Goal: Complete application form: Complete application form

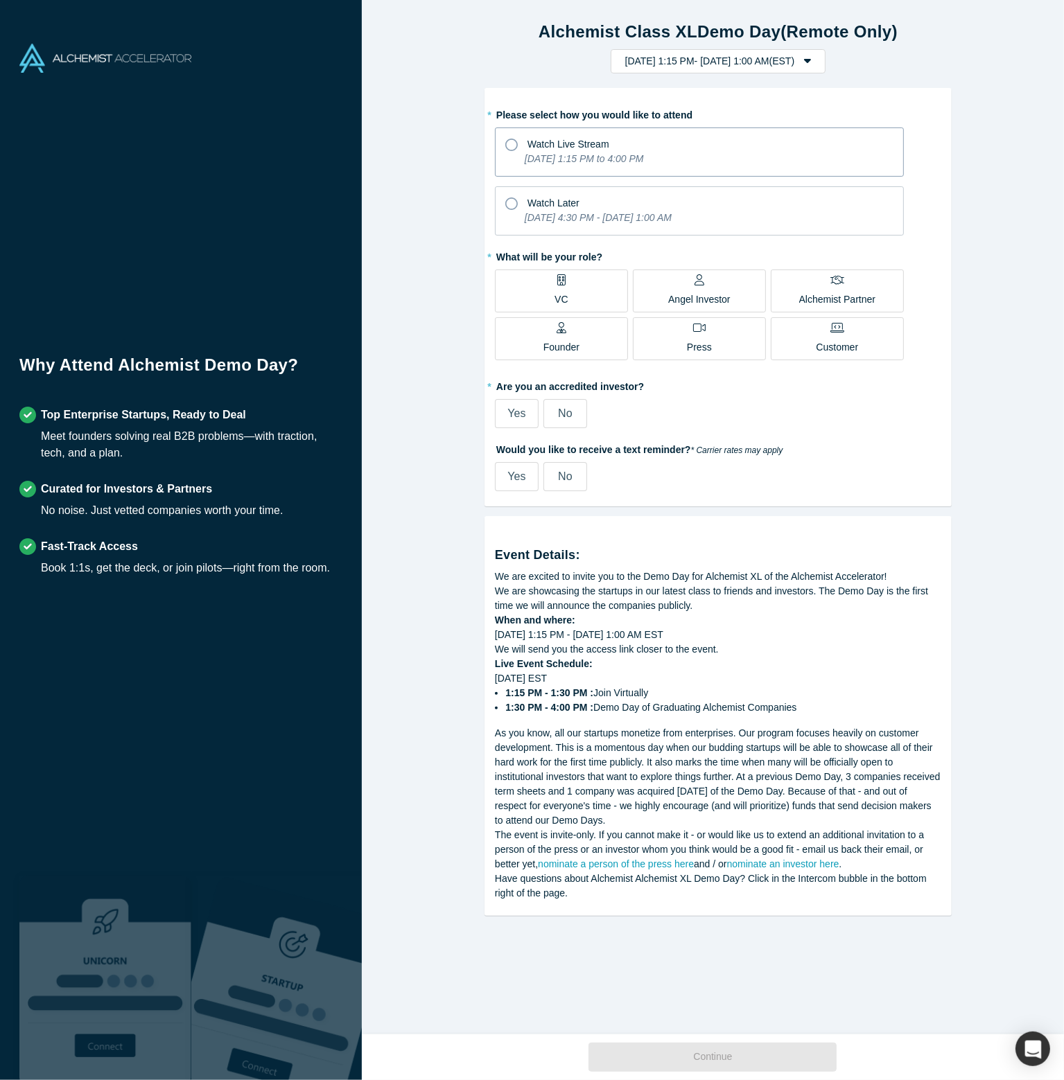
click at [546, 162] on icon "[DATE] 1:15 PM to 4:00 PM" at bounding box center [584, 158] width 119 height 11
click at [0, 0] on input "Watch Live Stream [DATE] 1:15 PM to 4:00 PM" at bounding box center [0, 0] width 0 height 0
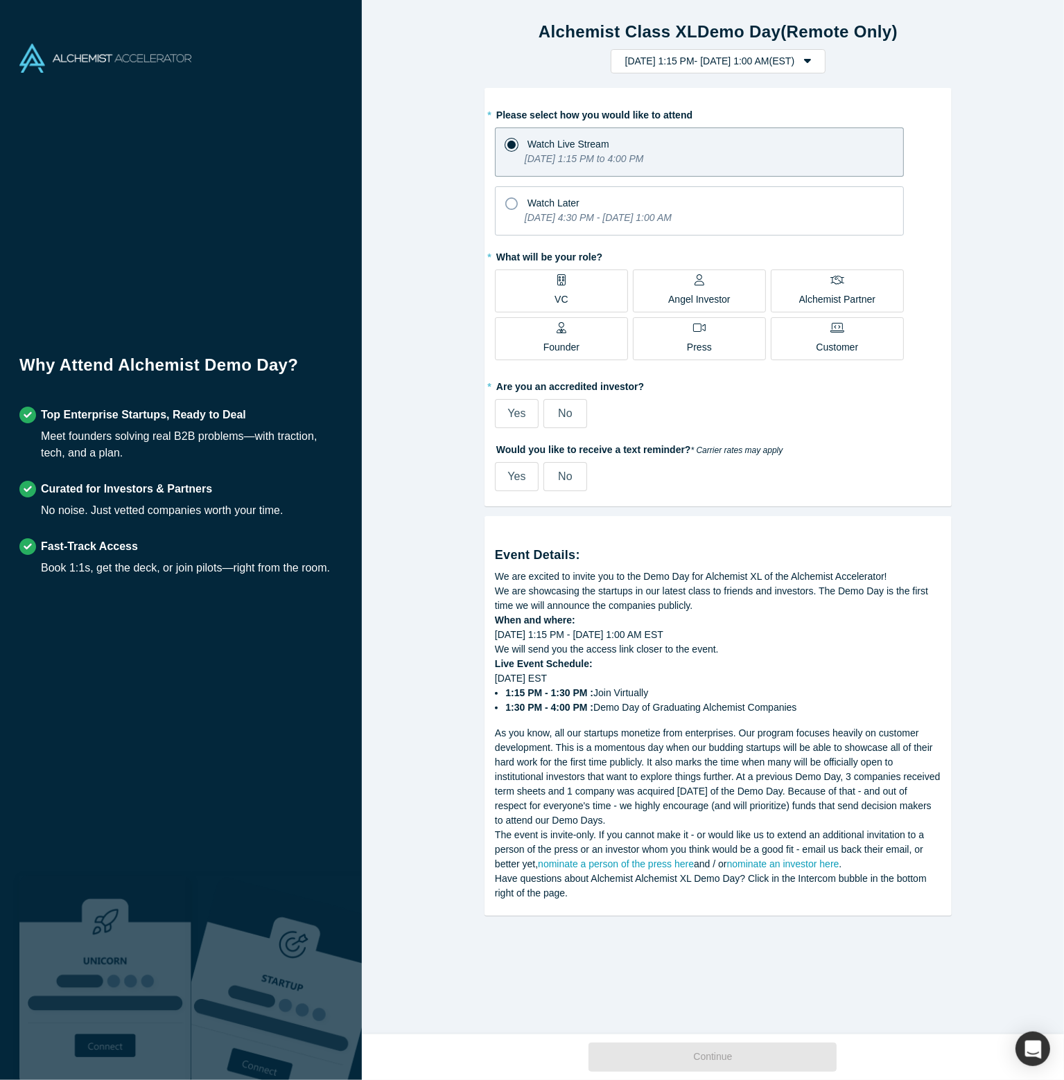
click at [554, 293] on p "VC" at bounding box center [560, 299] width 13 height 15
click at [0, 0] on input "VC" at bounding box center [0, 0] width 0 height 0
click at [518, 408] on span "Yes" at bounding box center [516, 414] width 18 height 12
click at [0, 0] on input "Yes" at bounding box center [0, 0] width 0 height 0
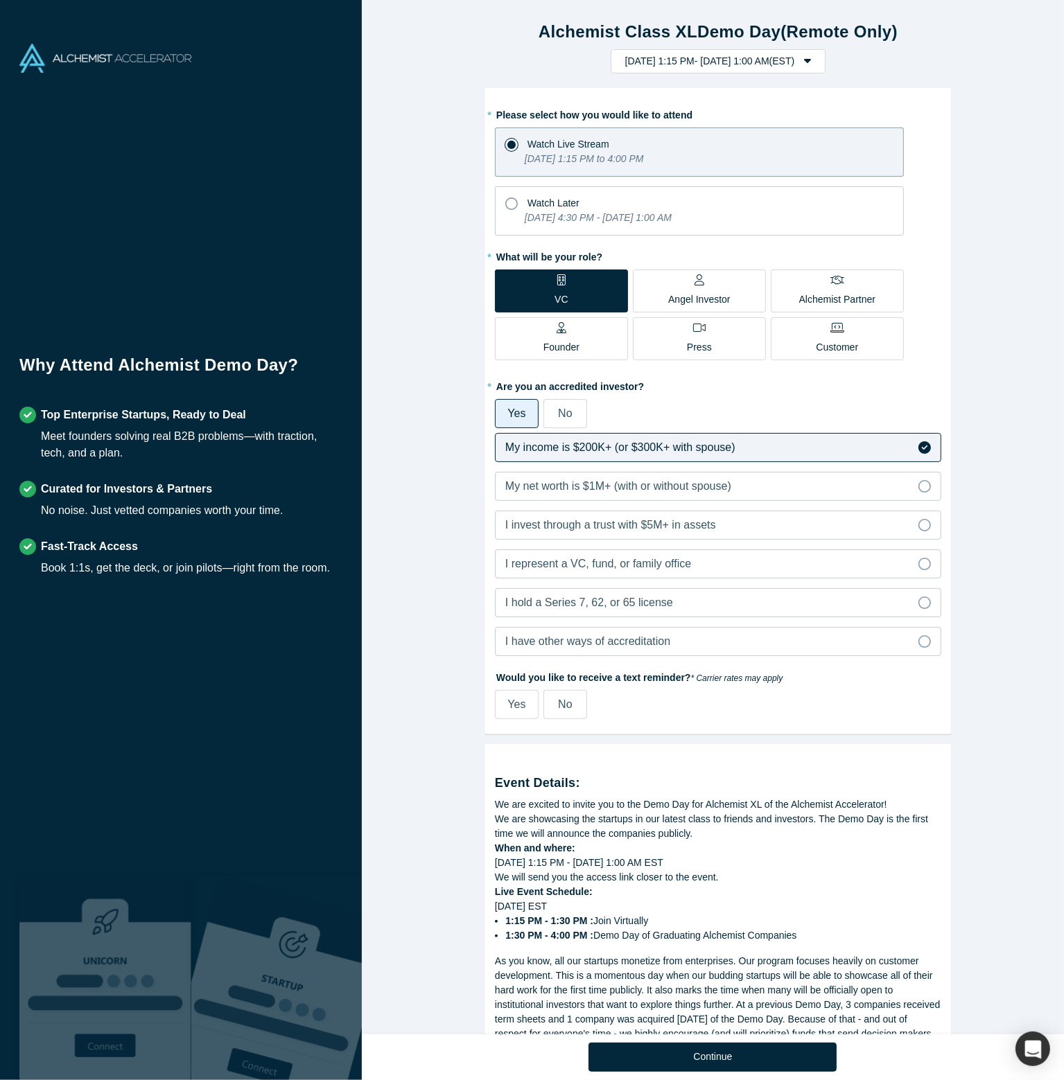
click at [427, 504] on div "Alchemist Class XL Demo Day (Remote Only) [DATE] 1:15 PM - [DATE] 1:00 AM ( EST…" at bounding box center [718, 522] width 712 height 1045
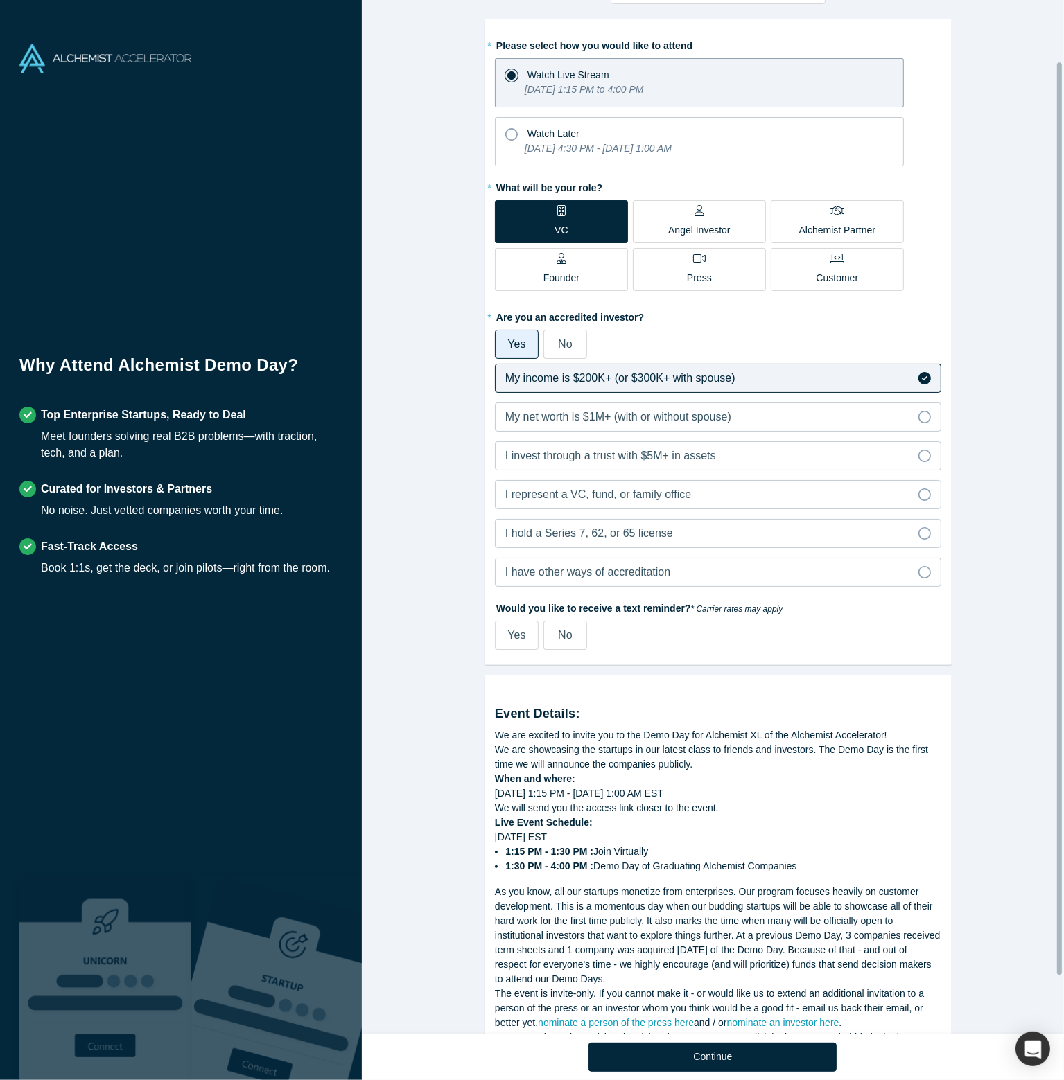
click at [568, 642] on label "No" at bounding box center [565, 635] width 44 height 29
click at [0, 0] on input "No" at bounding box center [0, 0] width 0 height 0
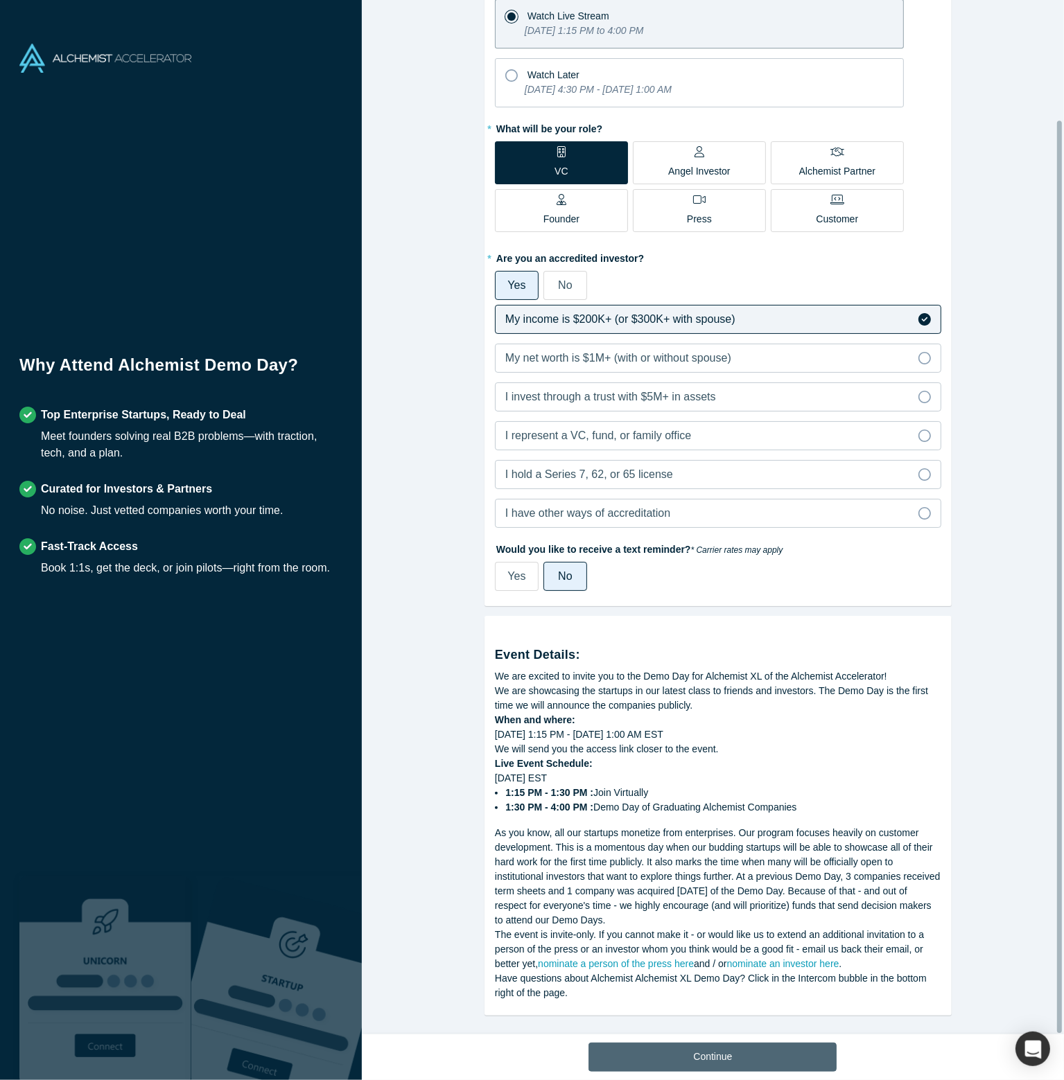
click at [746, 1051] on button "Continue" at bounding box center [712, 1057] width 248 height 29
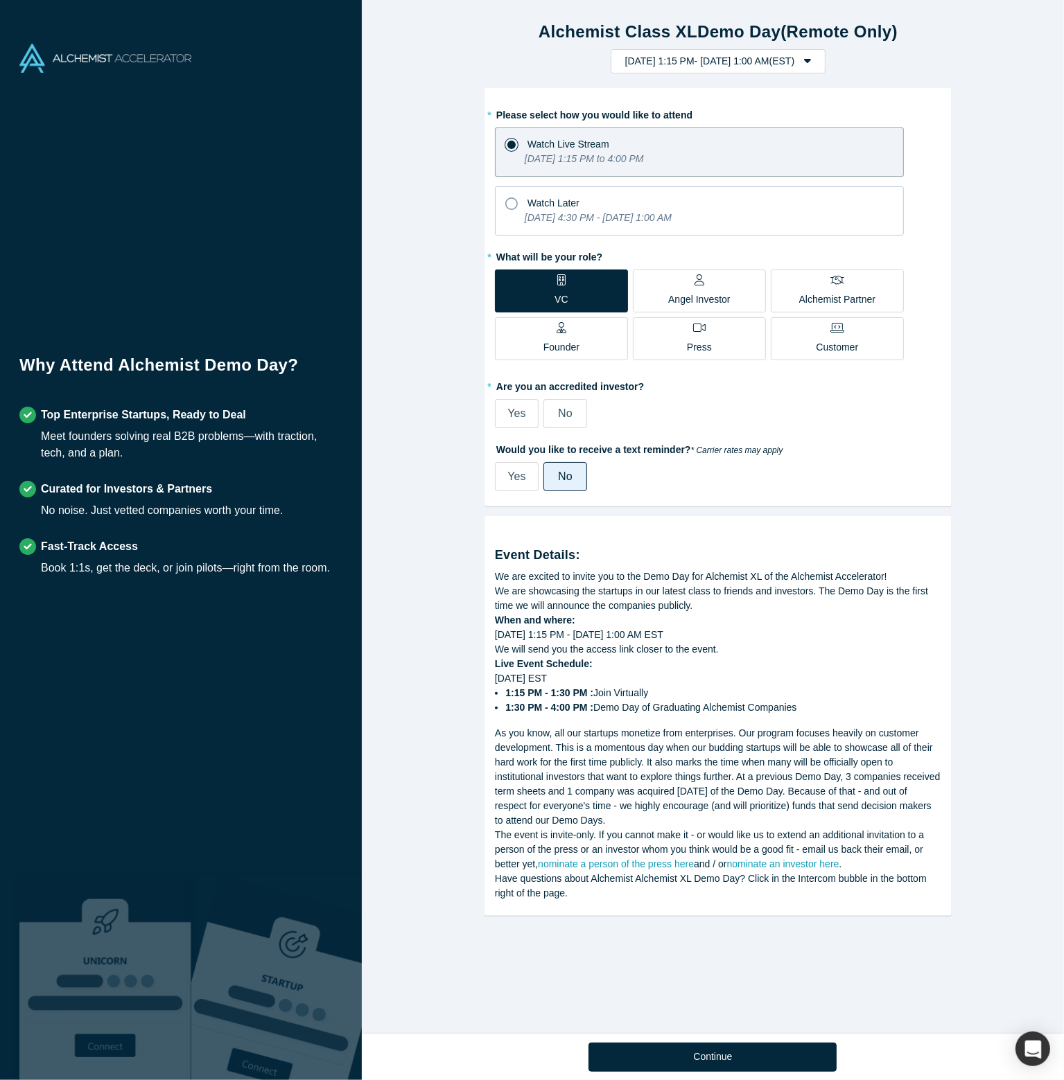
scroll to position [0, 0]
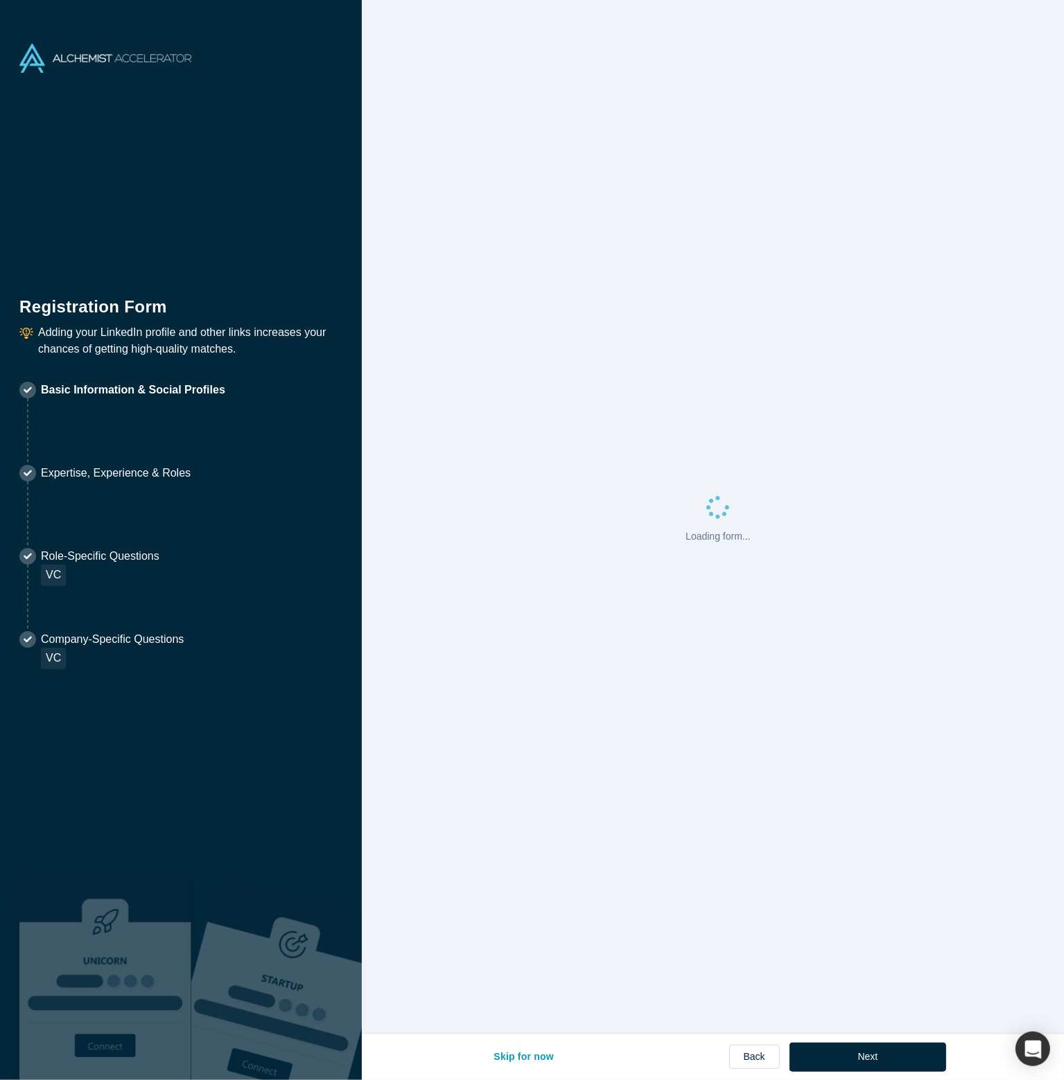
select select "US"
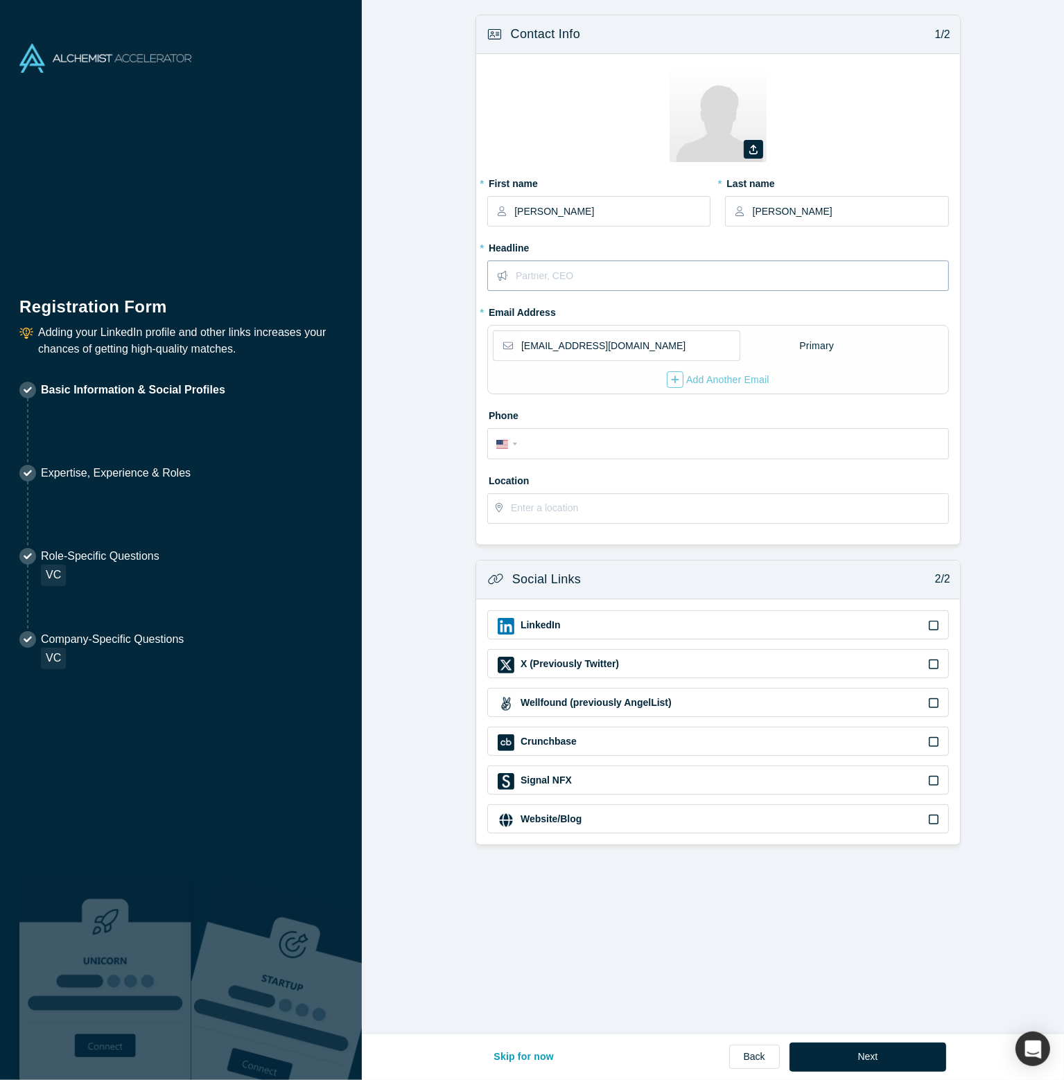
click at [604, 270] on input "text" at bounding box center [732, 275] width 432 height 29
type input "Principal"
click at [606, 438] on input "tel" at bounding box center [730, 445] width 419 height 20
type input "[PHONE_NUMBER]"
click at [412, 505] on form "Contact Info 1/2 Zoom Save Remove Upload New * First name [PERSON_NAME] * Last …" at bounding box center [718, 430] width 712 height 831
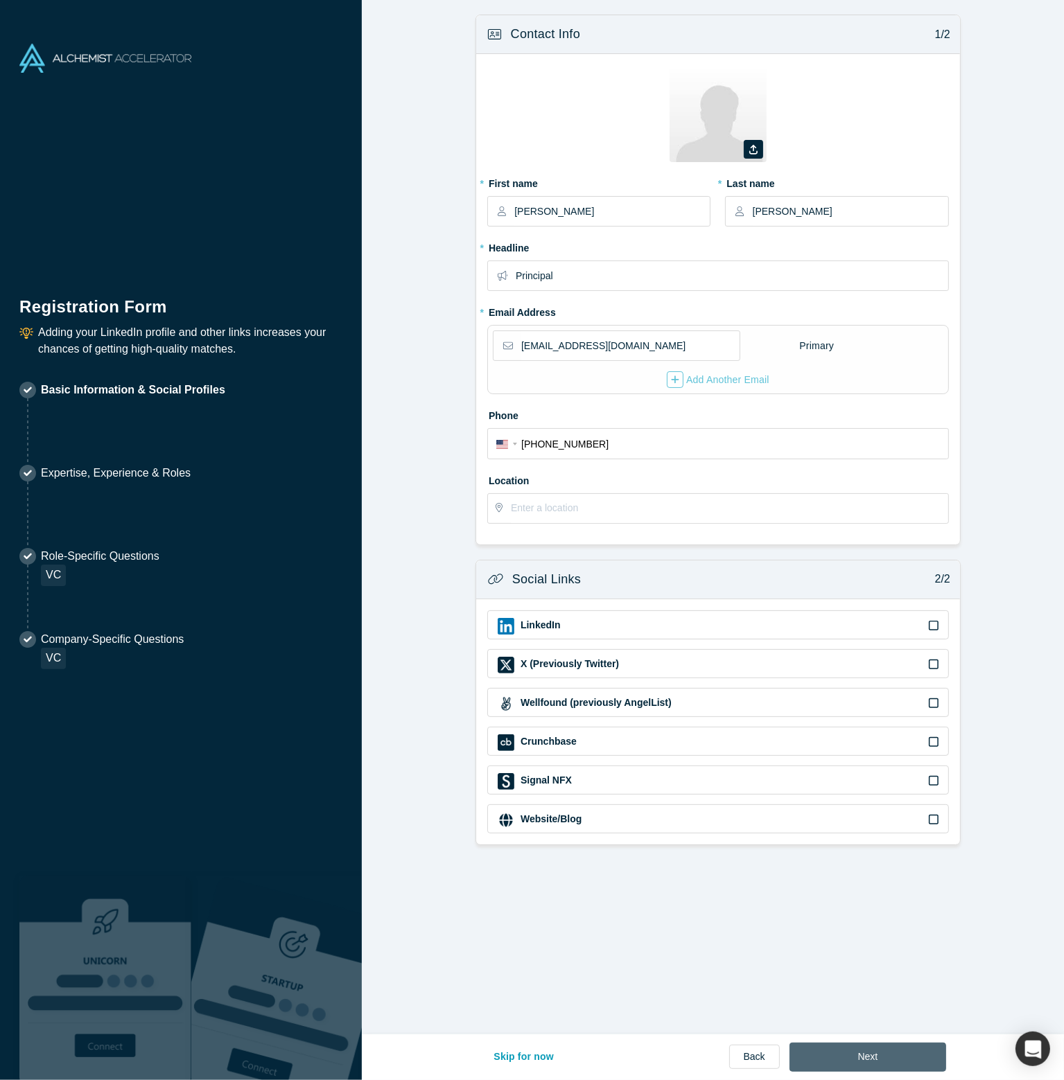
click at [868, 1057] on button "Next" at bounding box center [867, 1057] width 157 height 29
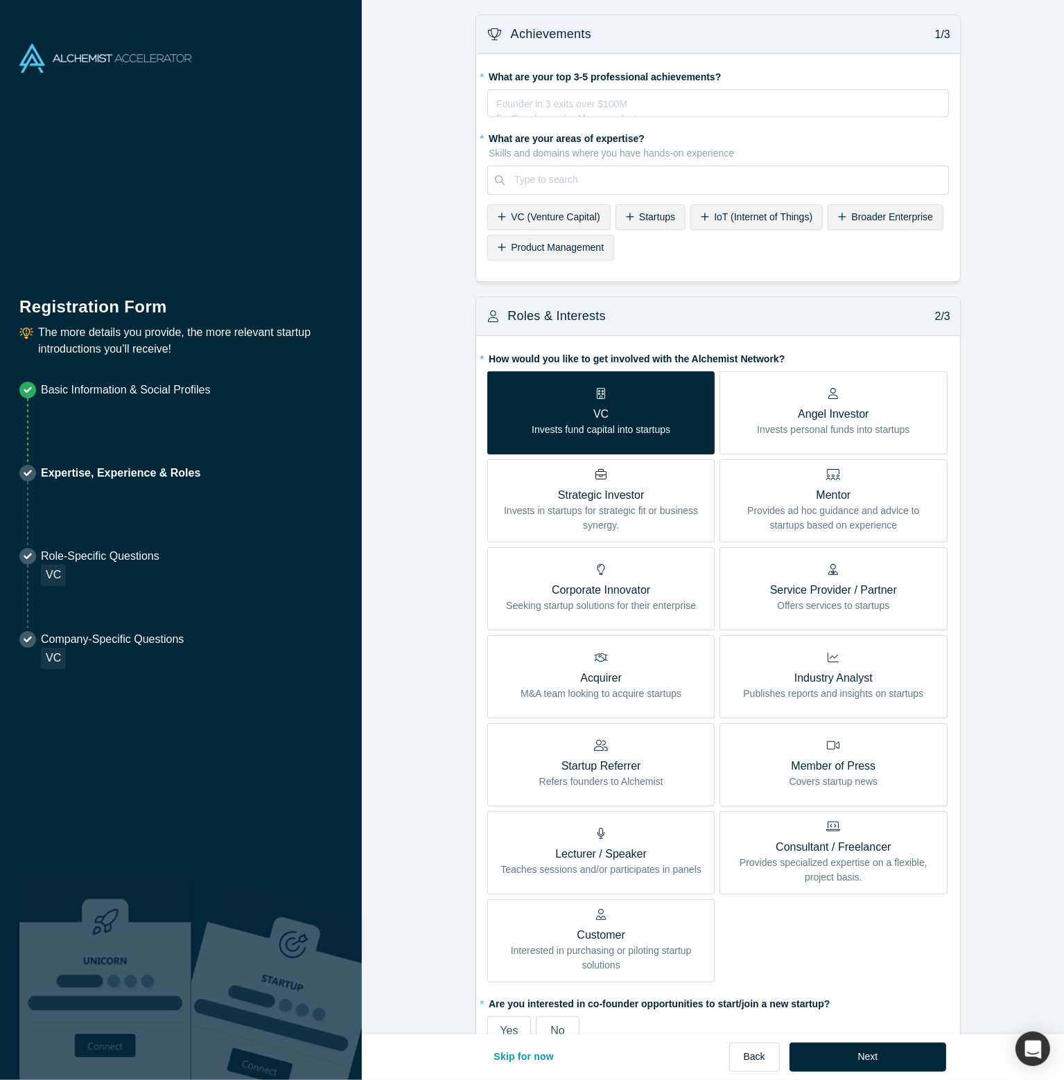
click at [574, 217] on span "VC (Venture Capital)" at bounding box center [555, 216] width 89 height 11
click at [678, 178] on div at bounding box center [776, 179] width 324 height 17
type input "Str"
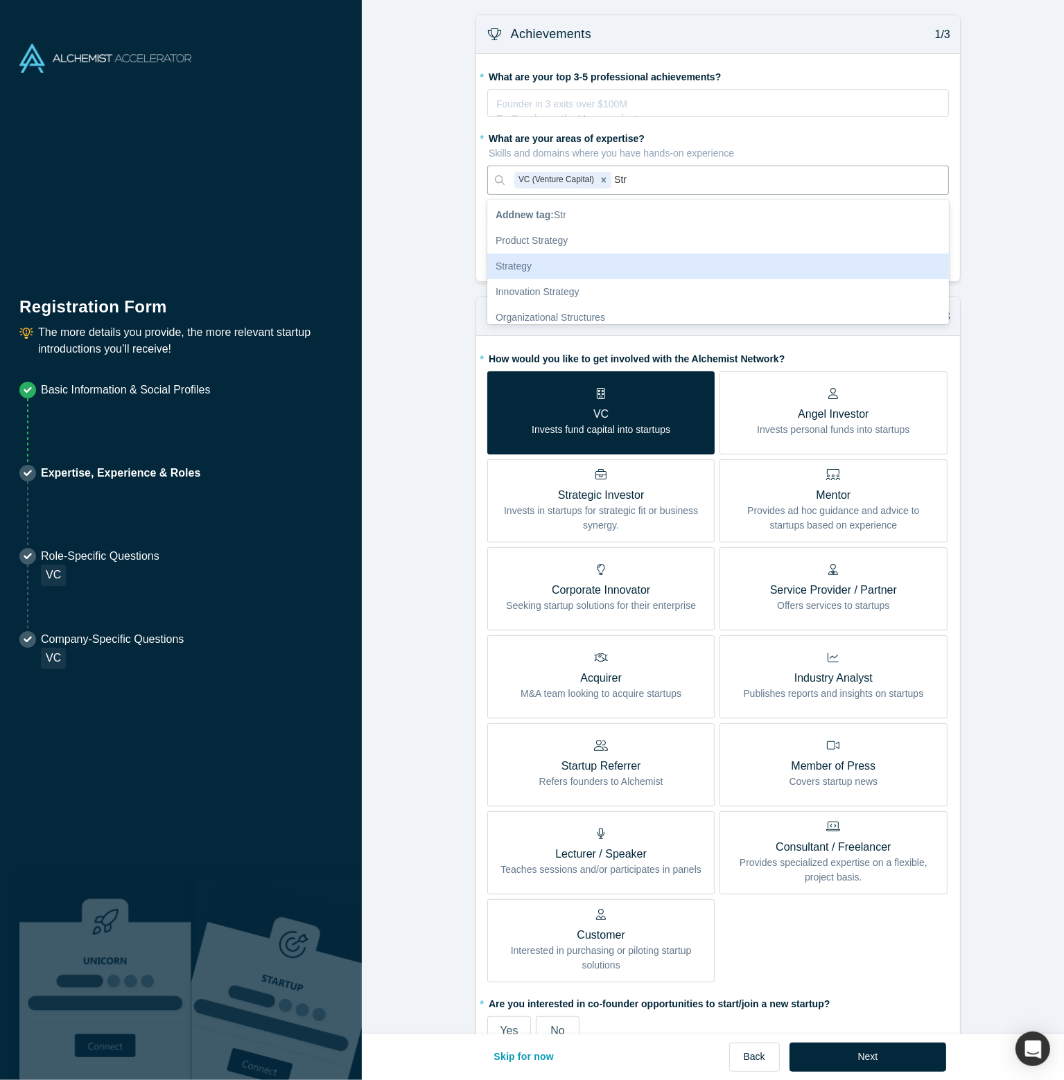
click at [586, 260] on div "Strategy" at bounding box center [718, 267] width 462 height 26
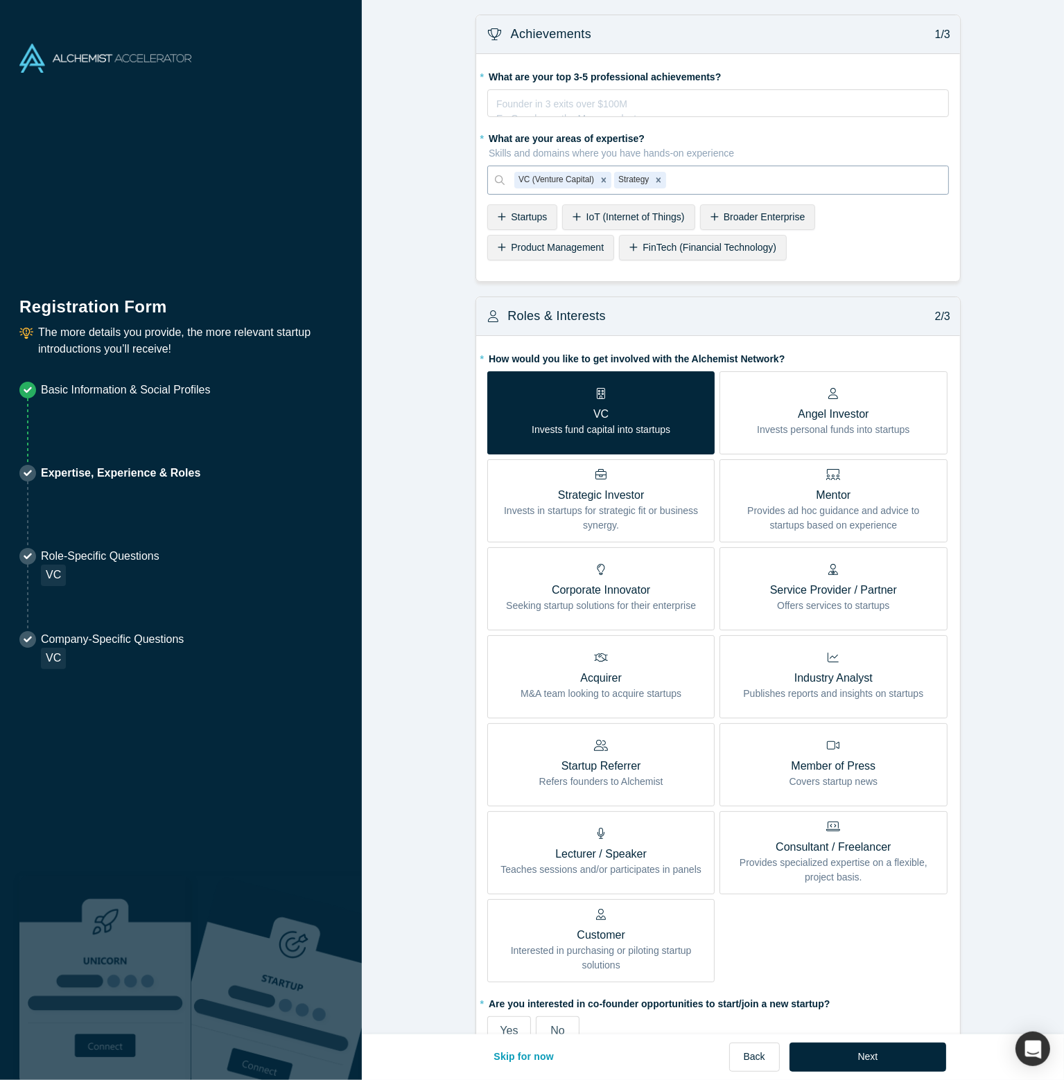
click at [732, 171] on div at bounding box center [803, 179] width 269 height 17
type input "Fore"
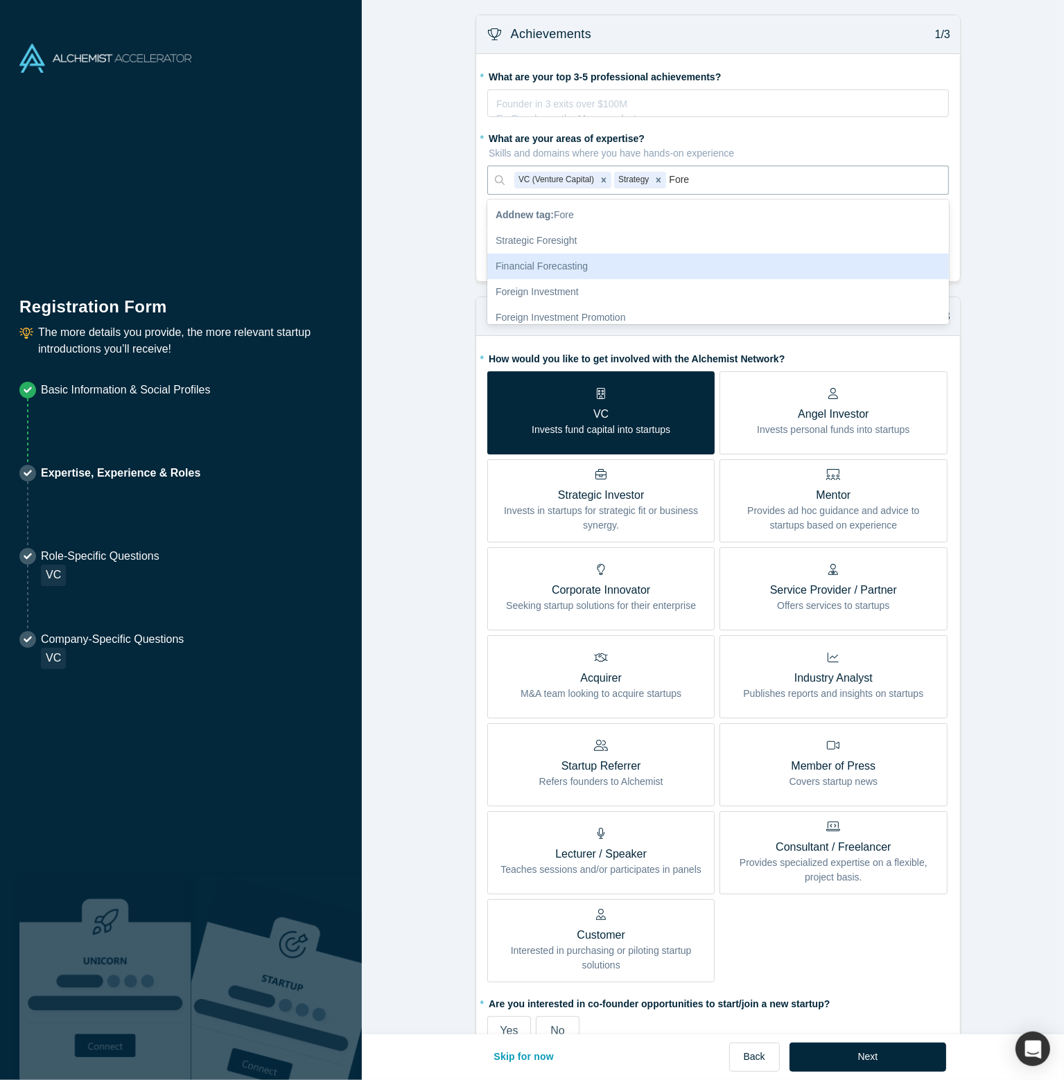
click at [663, 274] on div "Financial Forecasting" at bounding box center [718, 267] width 462 height 26
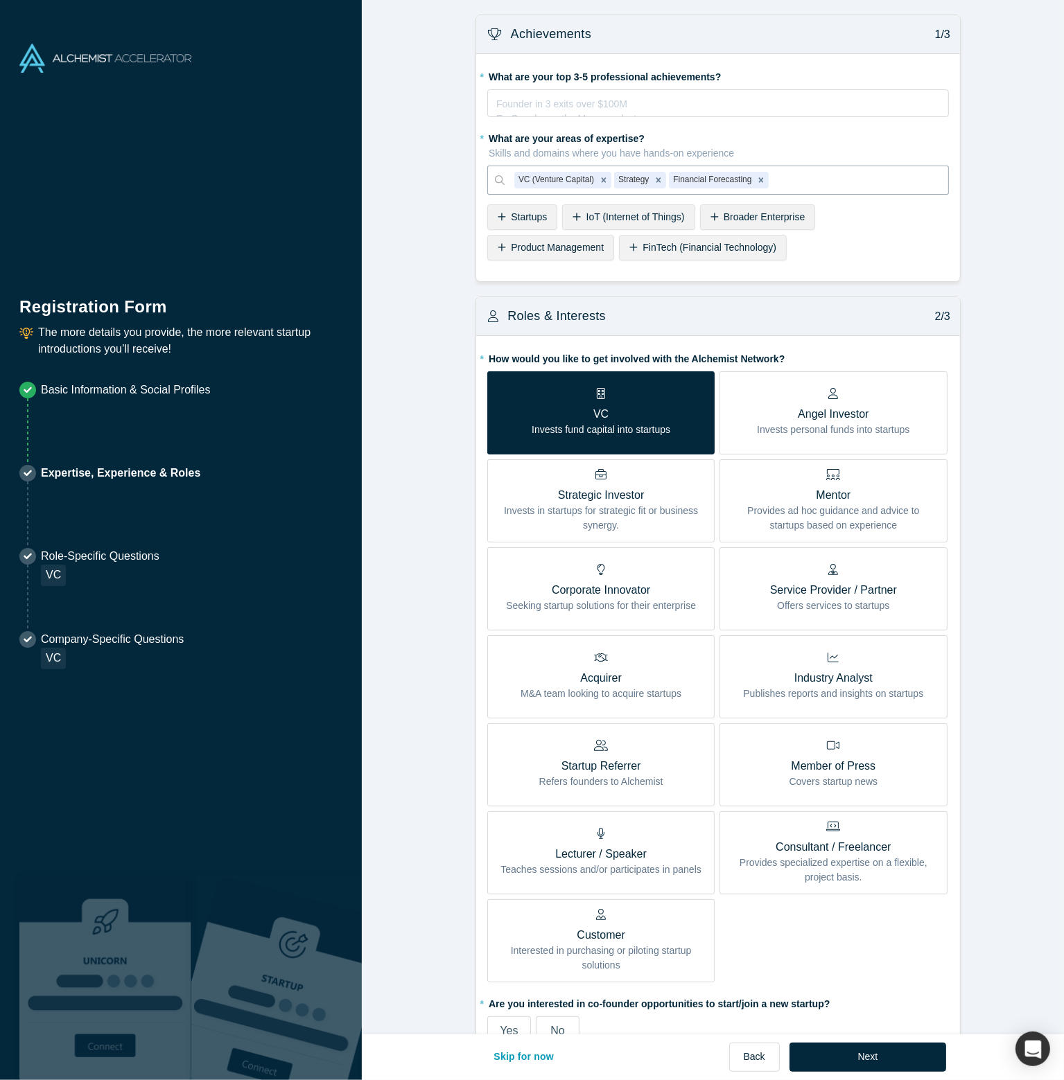
click at [480, 280] on div "* What are your top 3-5 professional achievements? Founder in 3 exits over $100…" at bounding box center [718, 167] width 484 height 227
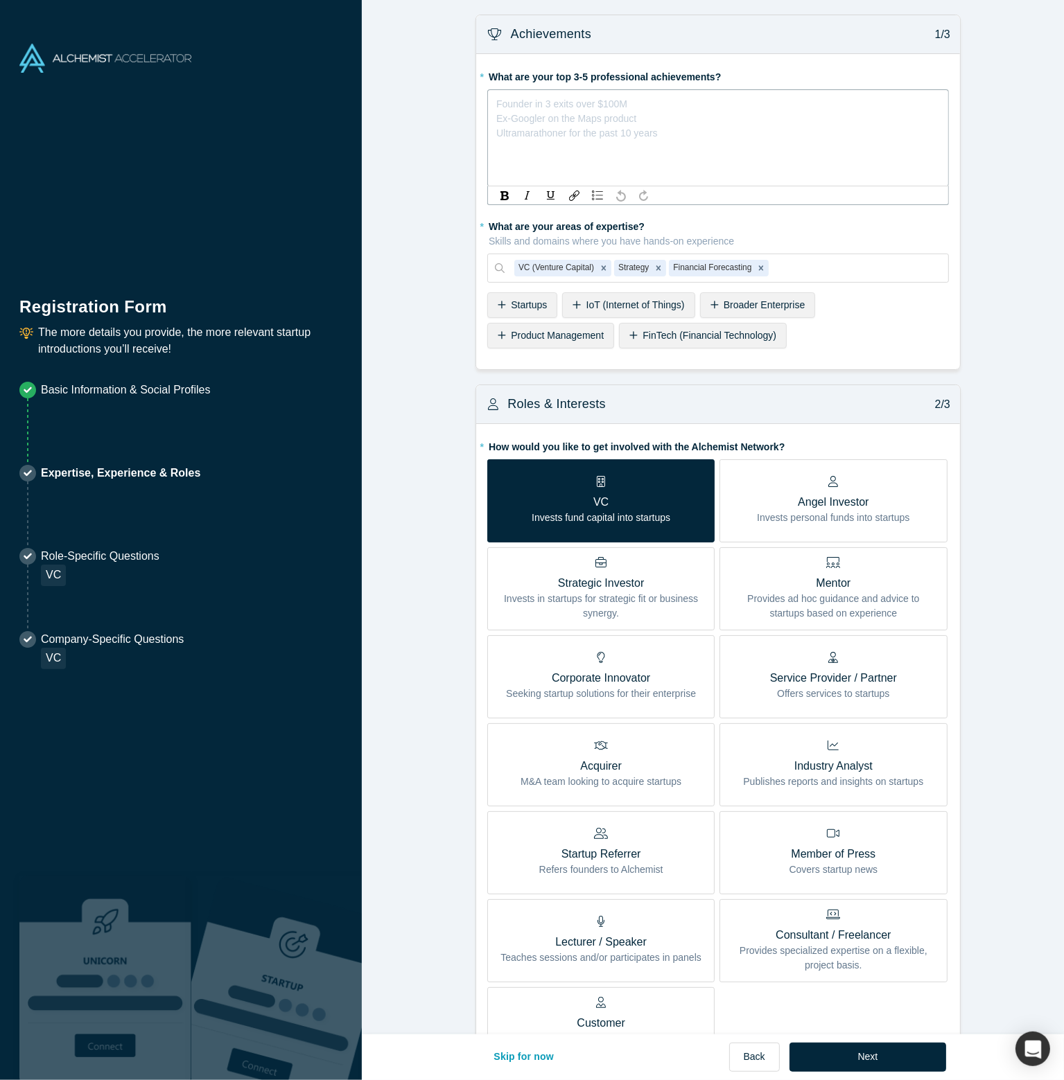
click at [632, 96] on div "rdw-editor" at bounding box center [718, 101] width 443 height 15
click at [635, 125] on span "Top performer in Lenovo GFL Rotational Program" at bounding box center [603, 130] width 213 height 11
click at [586, 101] on div "Latch IPO" at bounding box center [718, 101] width 443 height 15
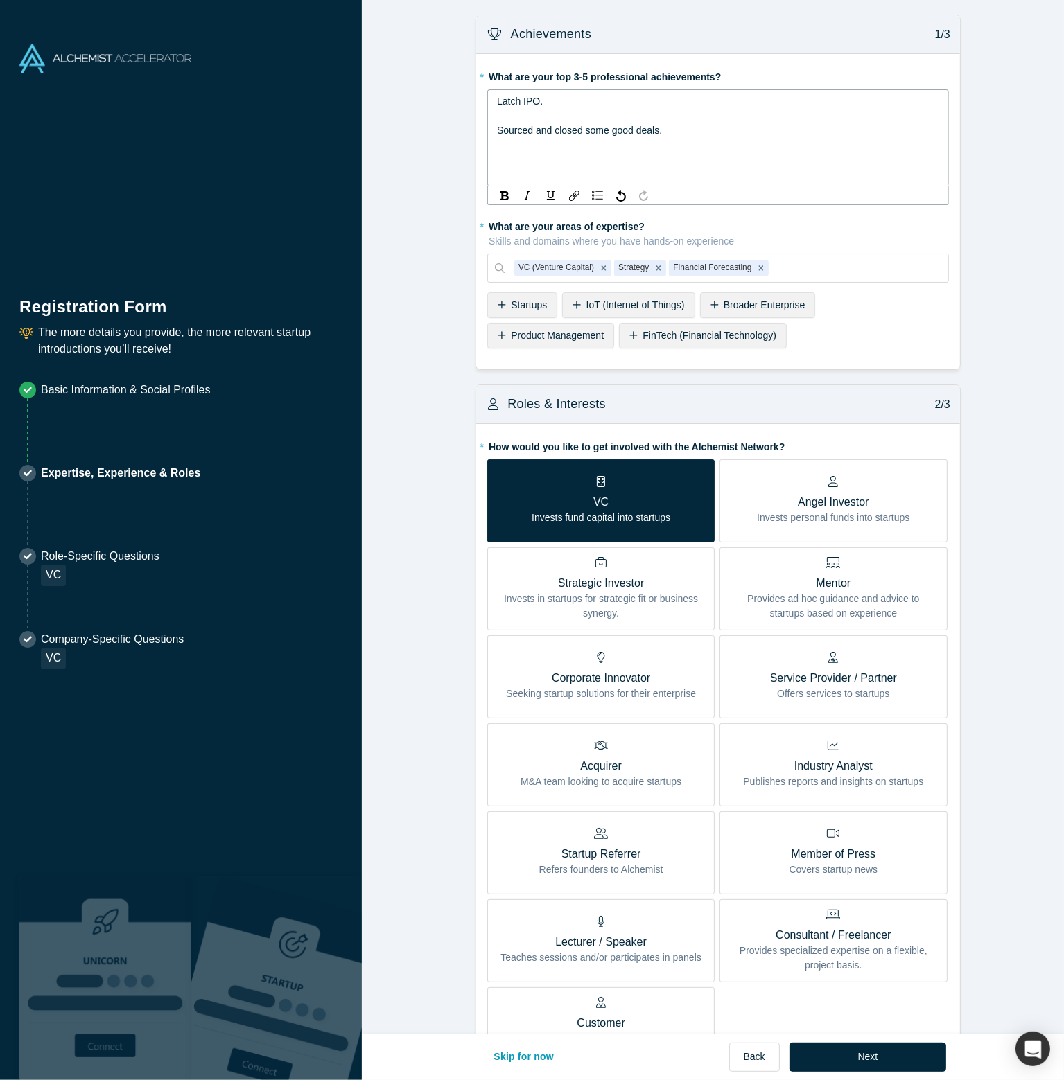
click at [516, 158] on div "rdw-editor" at bounding box center [718, 159] width 443 height 15
click at [457, 421] on form "Achievements 1/3 * What are your top 3-5 professional achievements? Latch IPO. …" at bounding box center [718, 684] width 712 height 1338
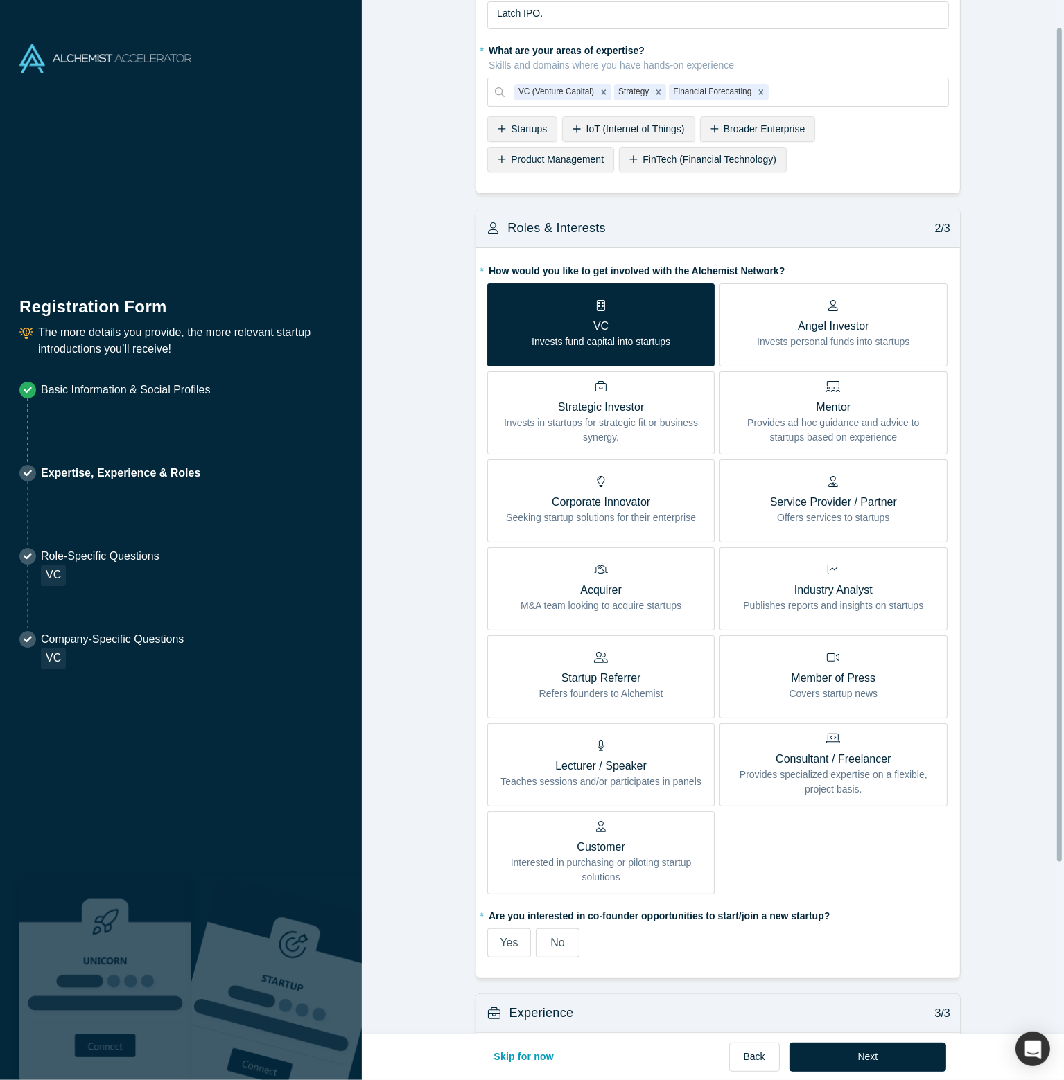
scroll to position [247, 0]
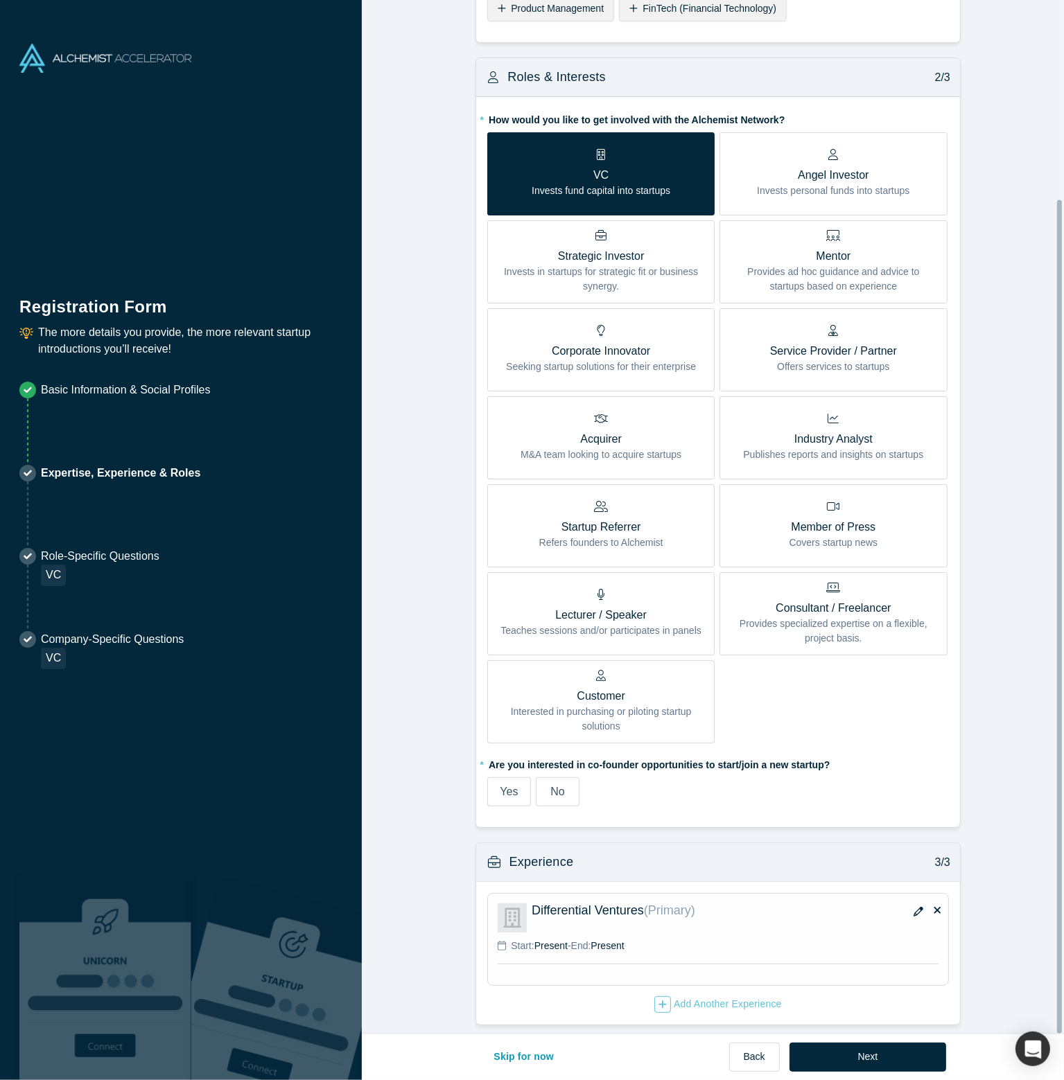
click at [558, 786] on span "No" at bounding box center [557, 792] width 14 height 12
click at [0, 0] on input "No" at bounding box center [0, 0] width 0 height 0
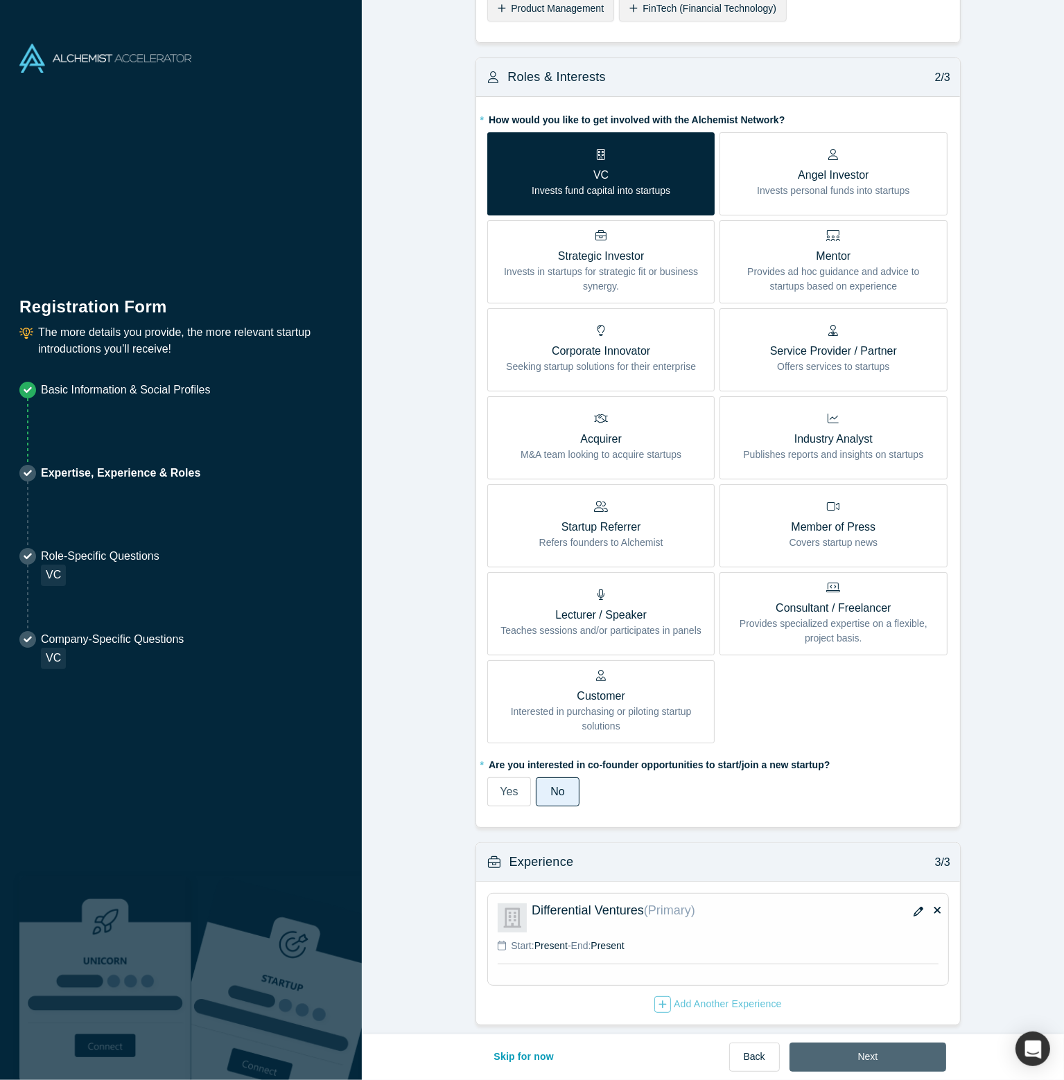
click at [856, 1058] on button "Next" at bounding box center [867, 1057] width 157 height 29
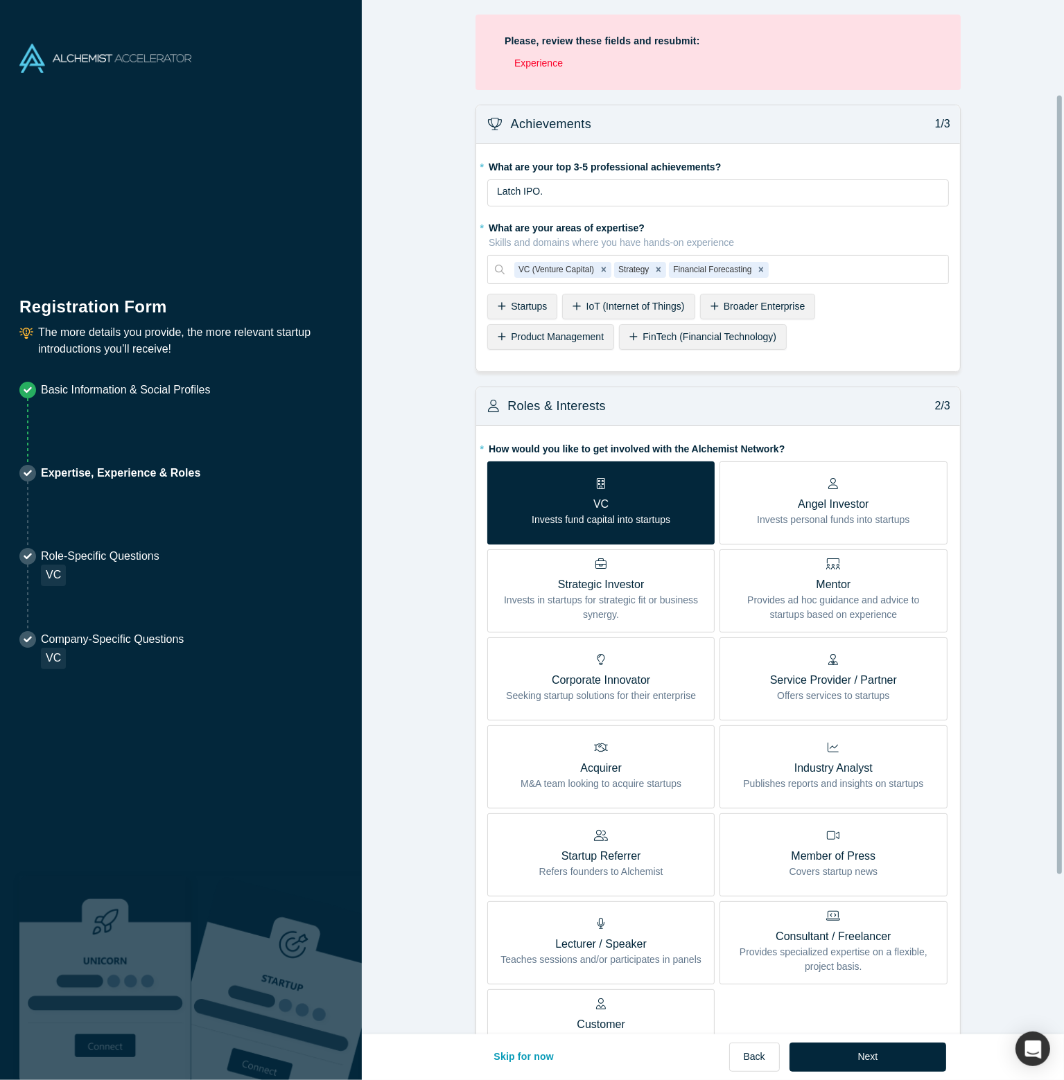
scroll to position [337, 0]
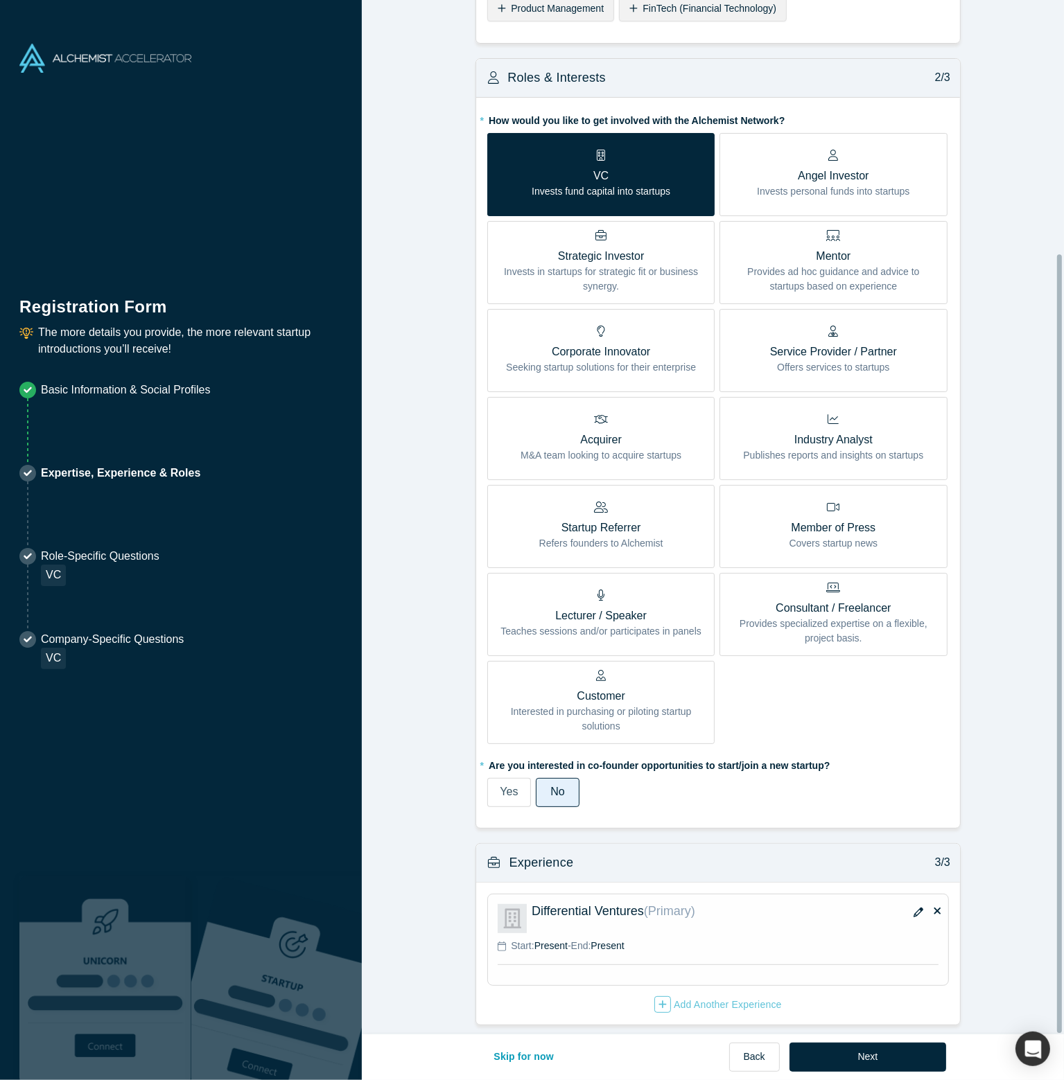
click at [913, 908] on button "button" at bounding box center [918, 912] width 21 height 19
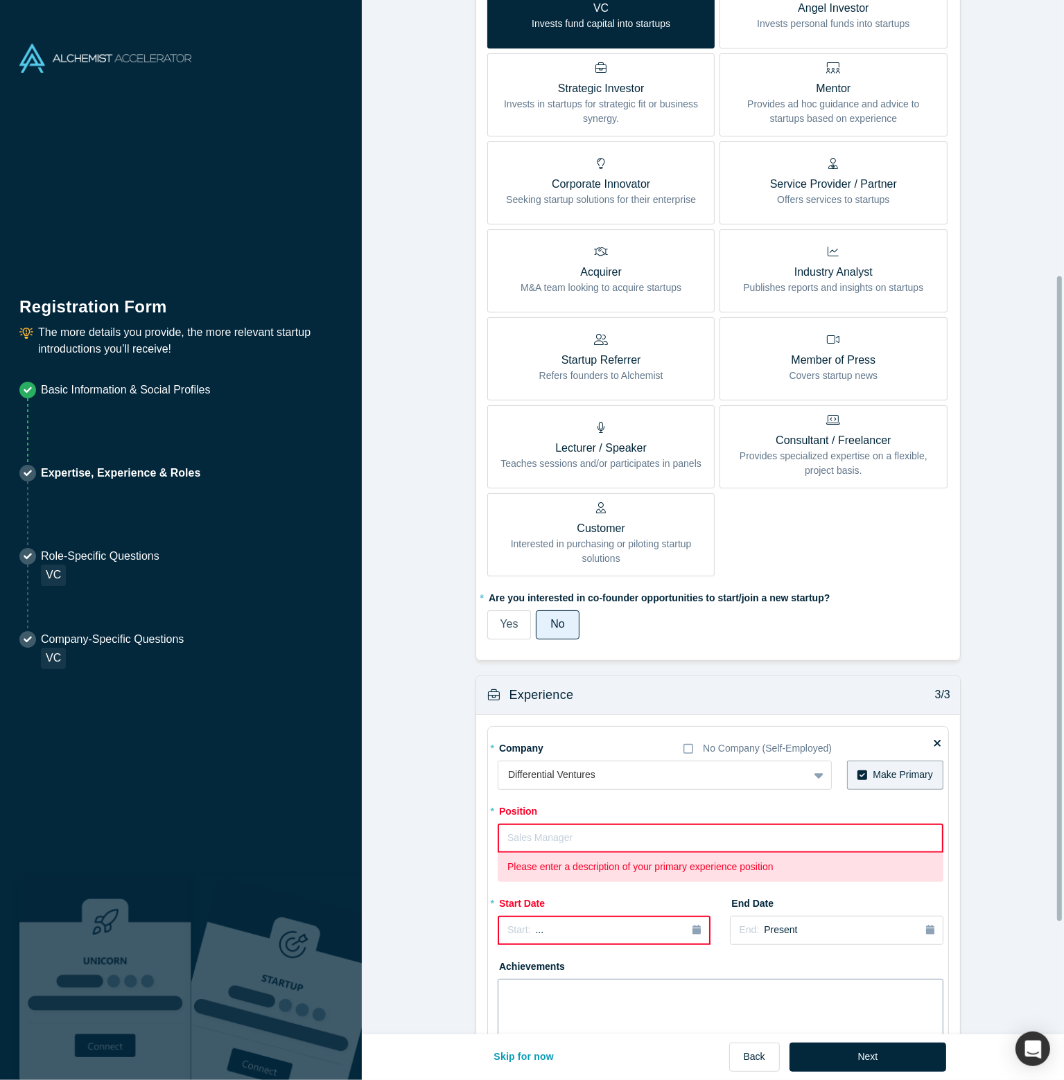
scroll to position [614, 0]
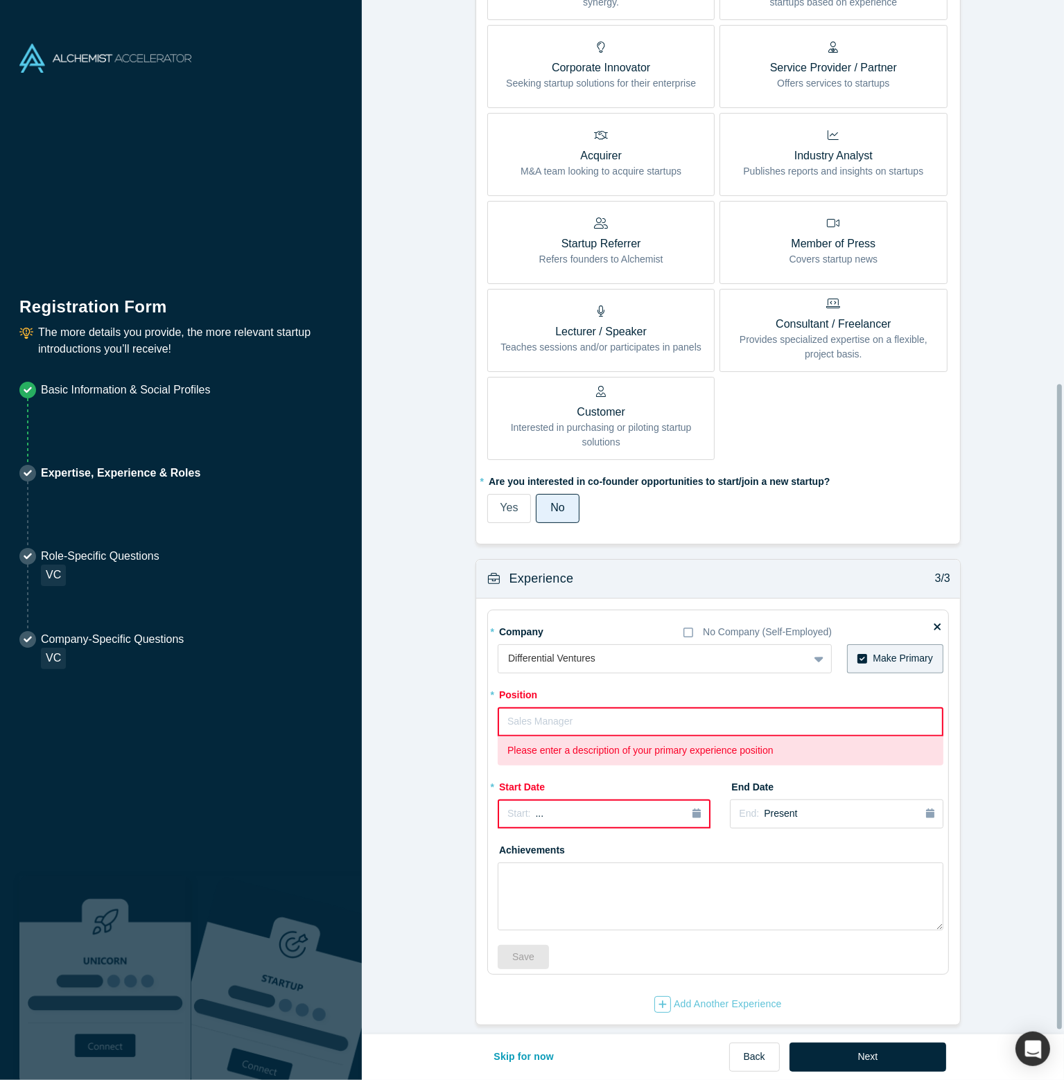
click at [559, 720] on input "text" at bounding box center [721, 722] width 446 height 29
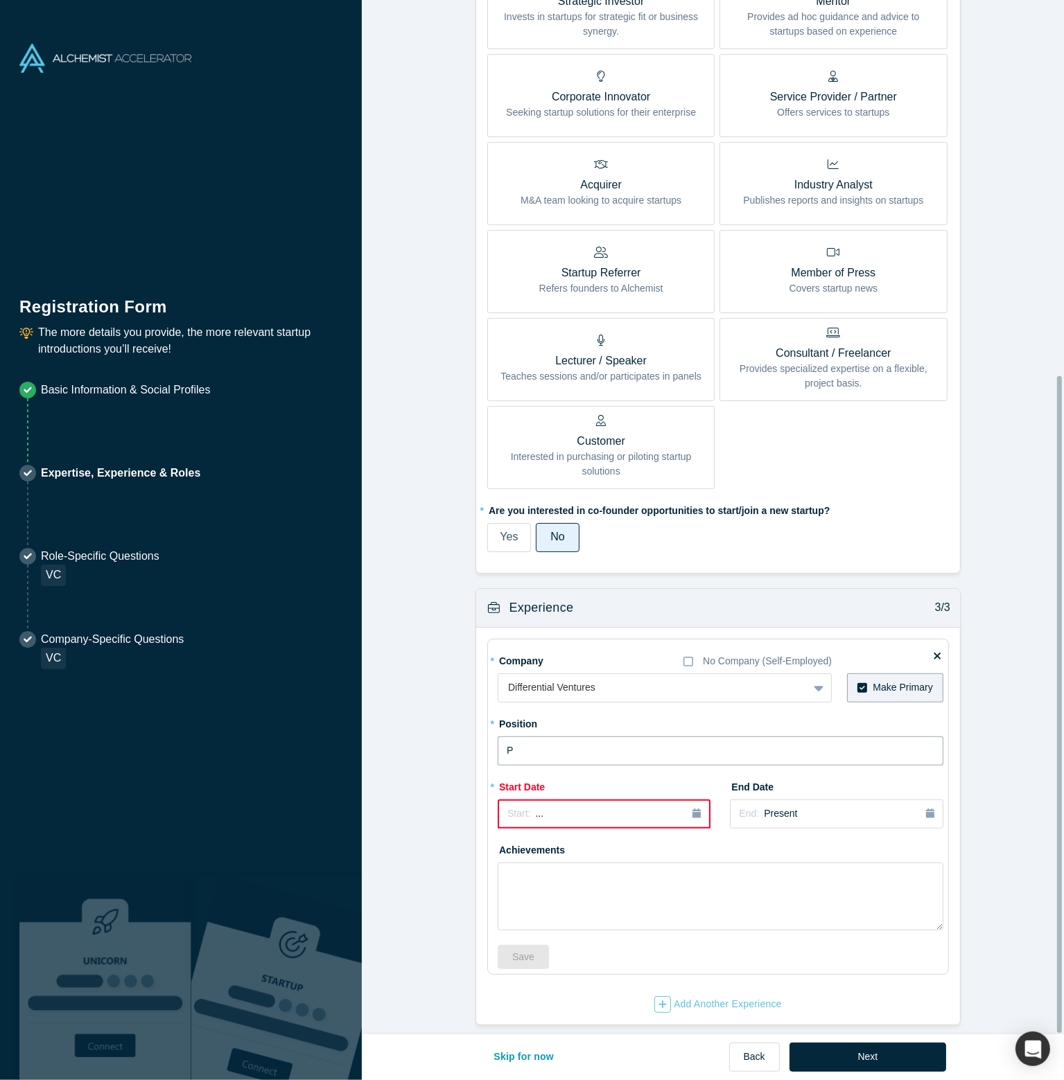
scroll to position [590, 0]
type input "Principal"
click at [566, 807] on div "Start: ..." at bounding box center [603, 814] width 193 height 15
click at [505, 842] on div "2025" at bounding box center [573, 853] width 151 height 29
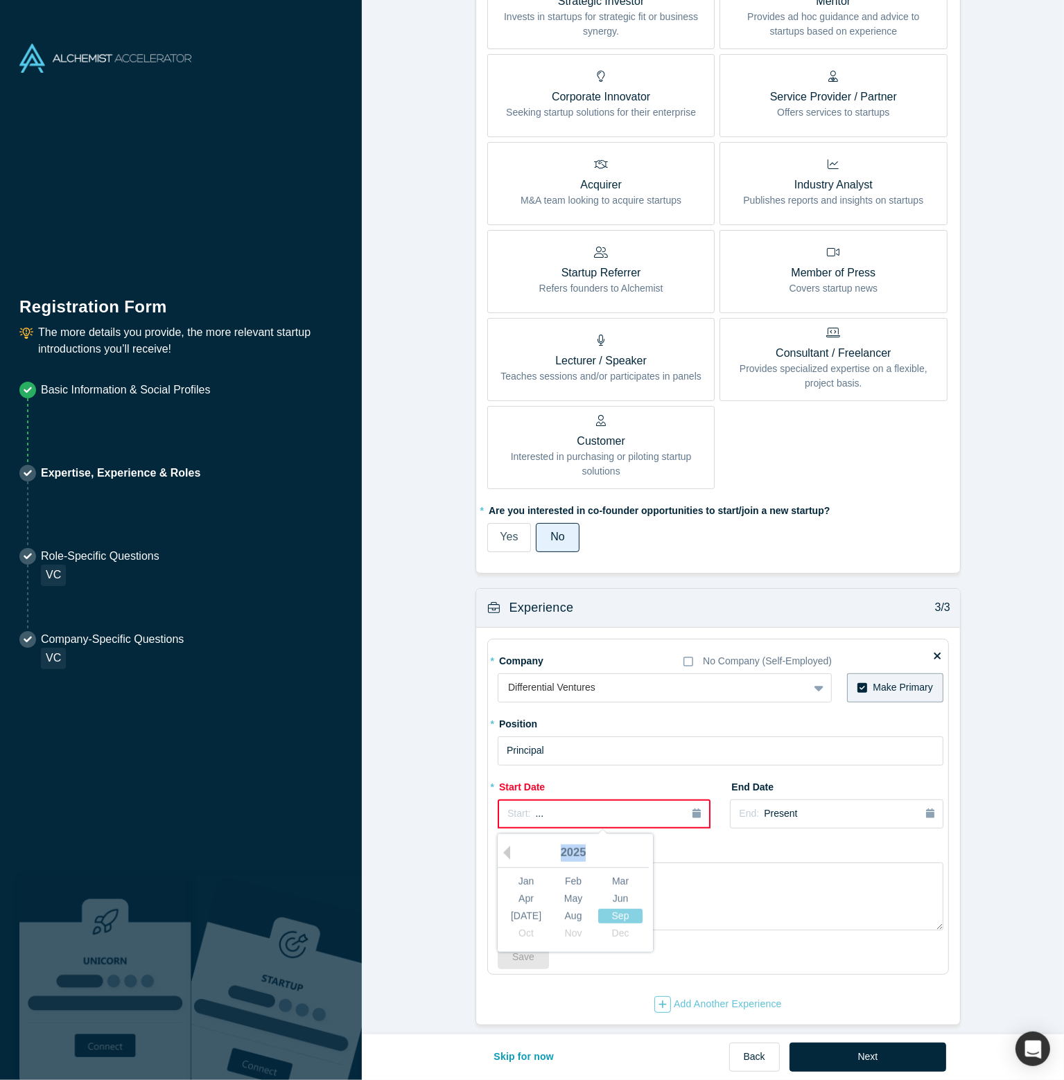
click at [505, 842] on div "2025" at bounding box center [573, 853] width 151 height 29
click at [502, 846] on button "Previous Year" at bounding box center [503, 853] width 14 height 14
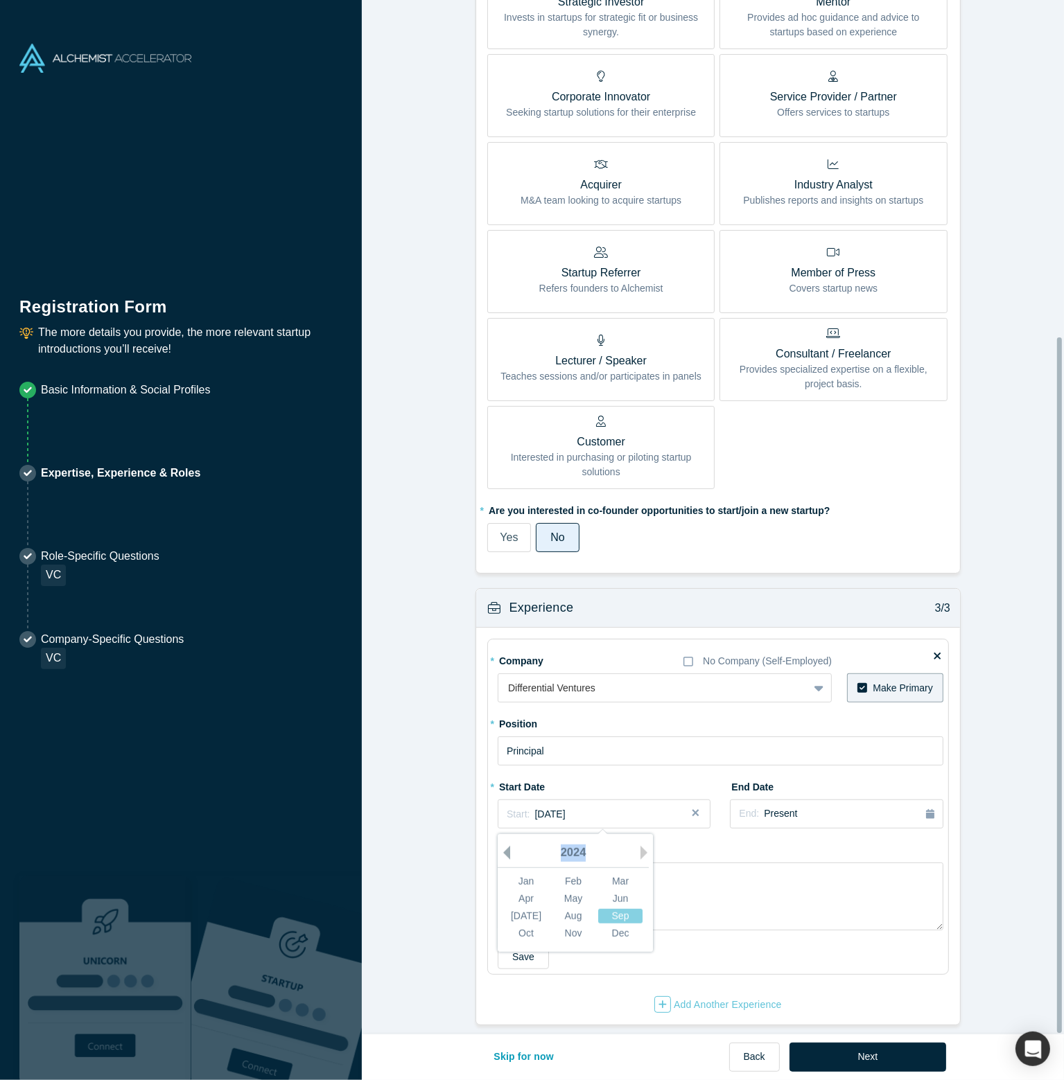
click at [502, 846] on button "Previous Year" at bounding box center [503, 853] width 14 height 14
click at [612, 892] on div "Jun" at bounding box center [620, 899] width 44 height 15
click at [554, 809] on span "[DATE]" at bounding box center [550, 814] width 30 height 11
click at [624, 892] on div "Jun" at bounding box center [620, 899] width 44 height 15
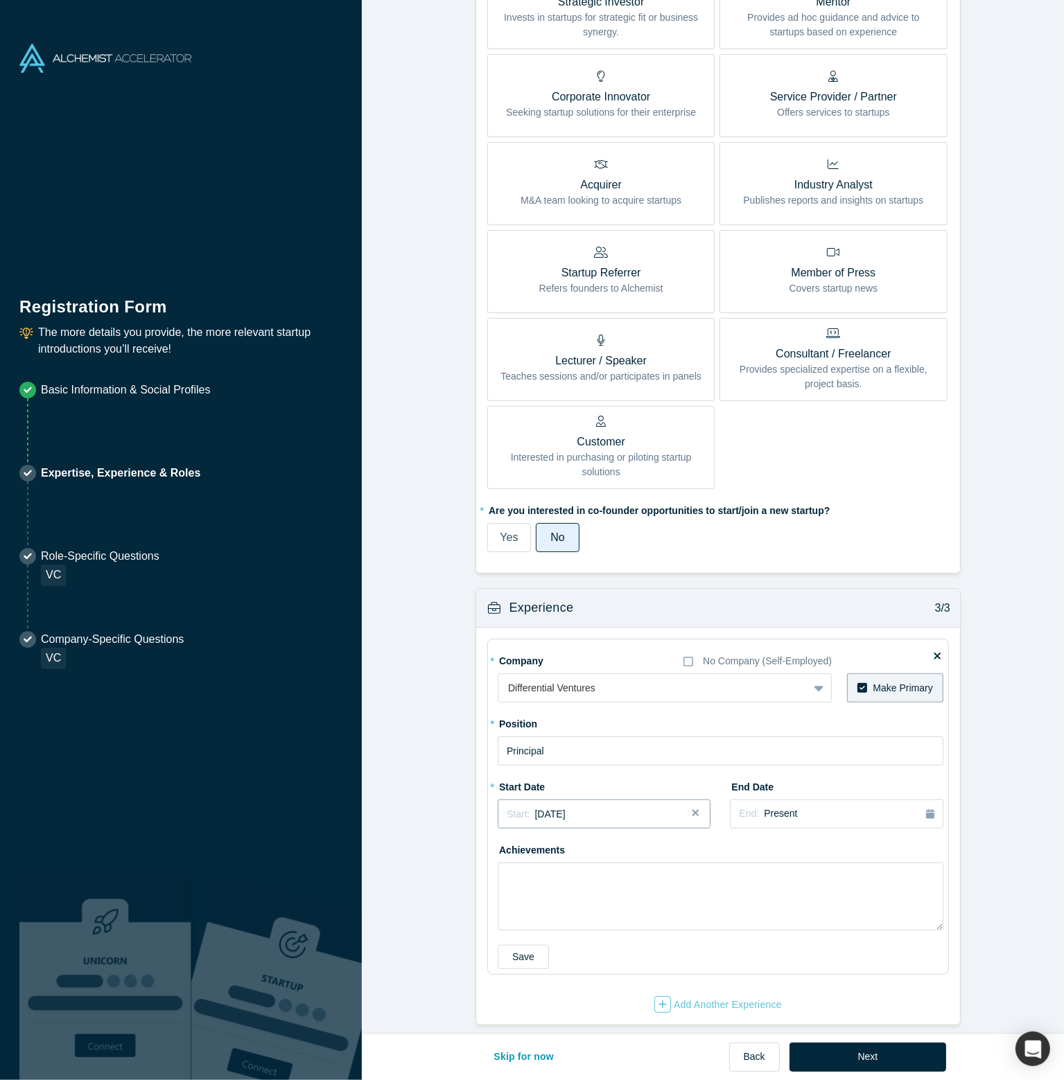
click at [557, 809] on span "[DATE]" at bounding box center [550, 814] width 30 height 11
click at [518, 909] on div "[DATE]" at bounding box center [526, 916] width 44 height 15
click at [817, 807] on div "End: Present" at bounding box center [836, 814] width 195 height 15
click at [814, 776] on div "End Date End: Present Previous Year [DATE] Feb Mar Apr May Jun [DATE] Aug Sep O…" at bounding box center [836, 802] width 213 height 53
click at [907, 1064] on button "Next" at bounding box center [867, 1057] width 157 height 29
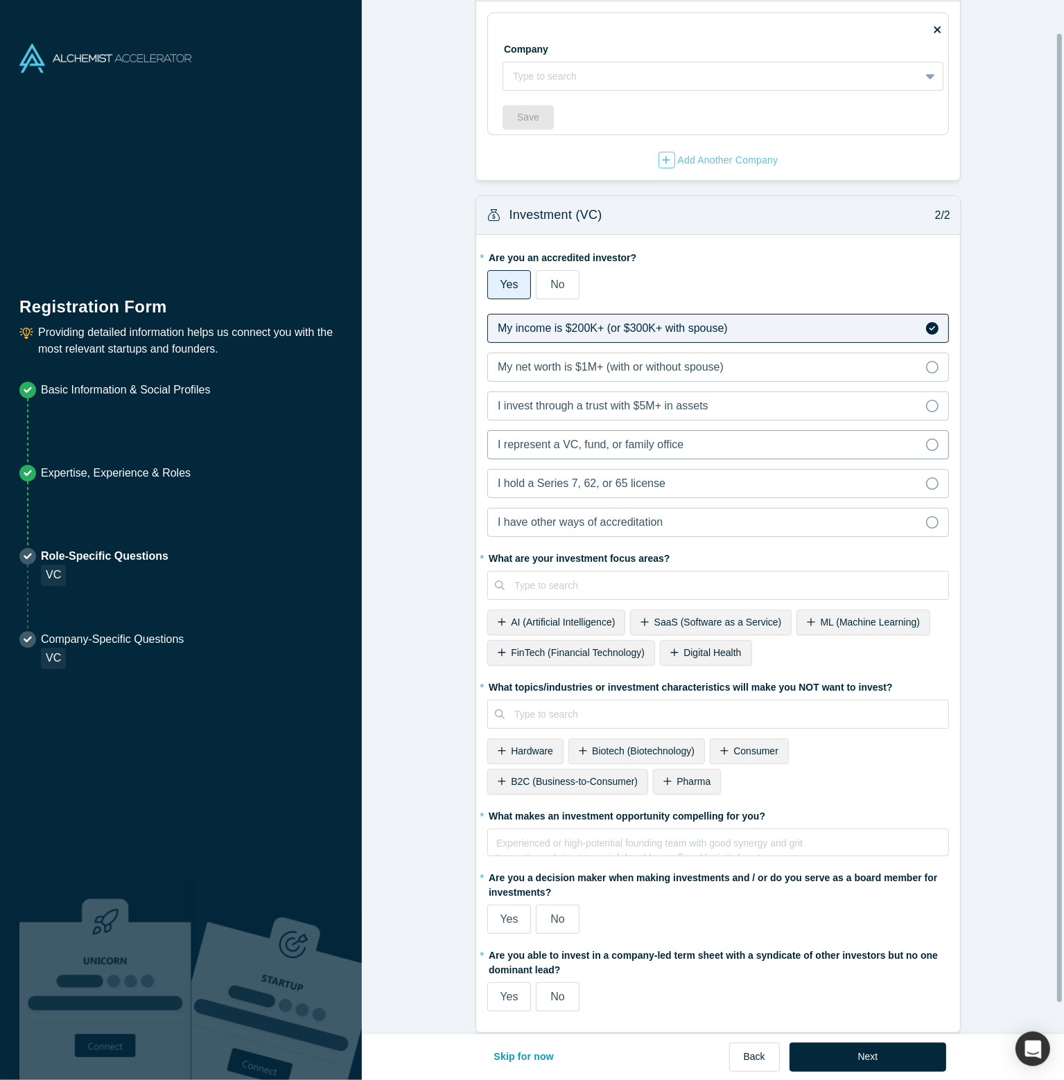
scroll to position [68, 0]
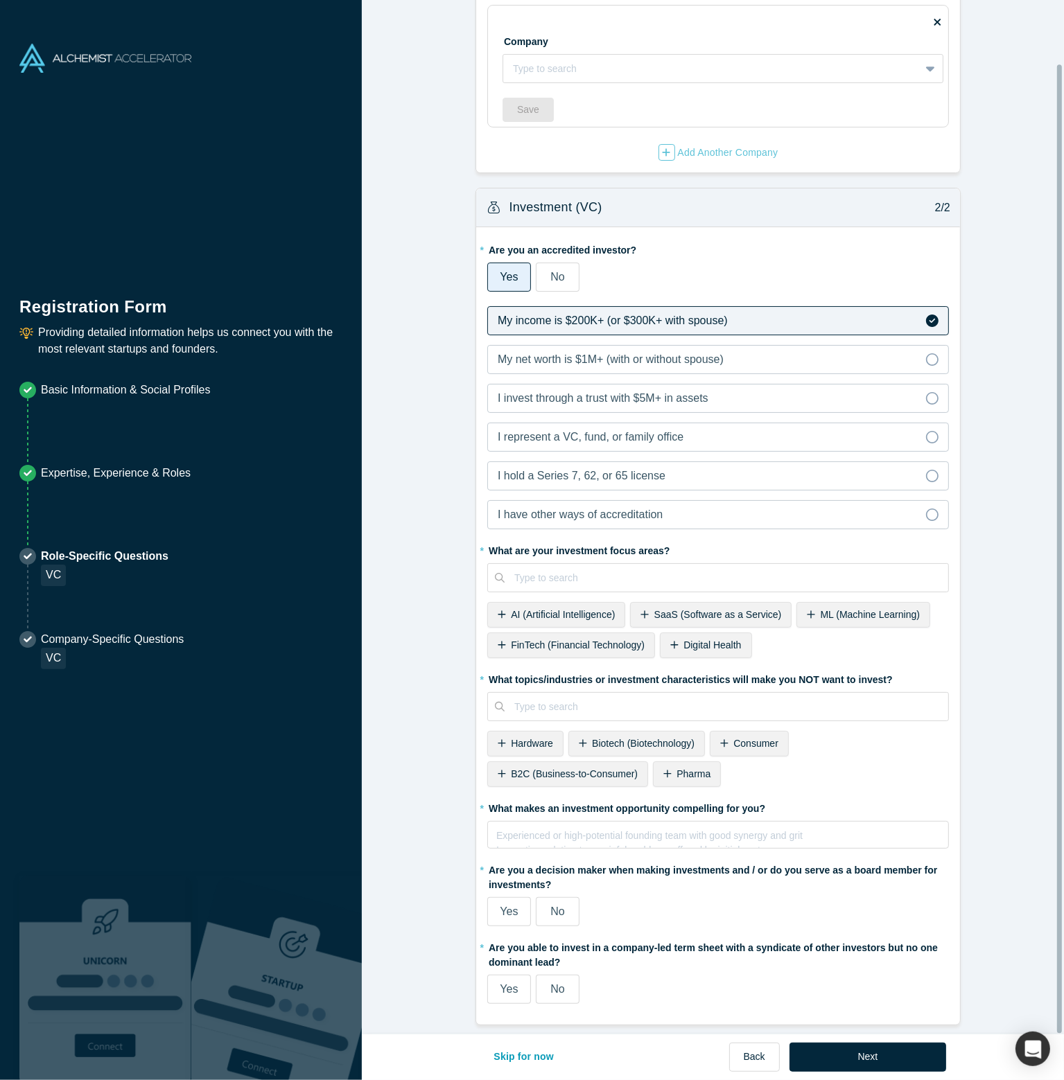
click at [533, 611] on span "AI (Artificial Intelligence)" at bounding box center [563, 614] width 104 height 11
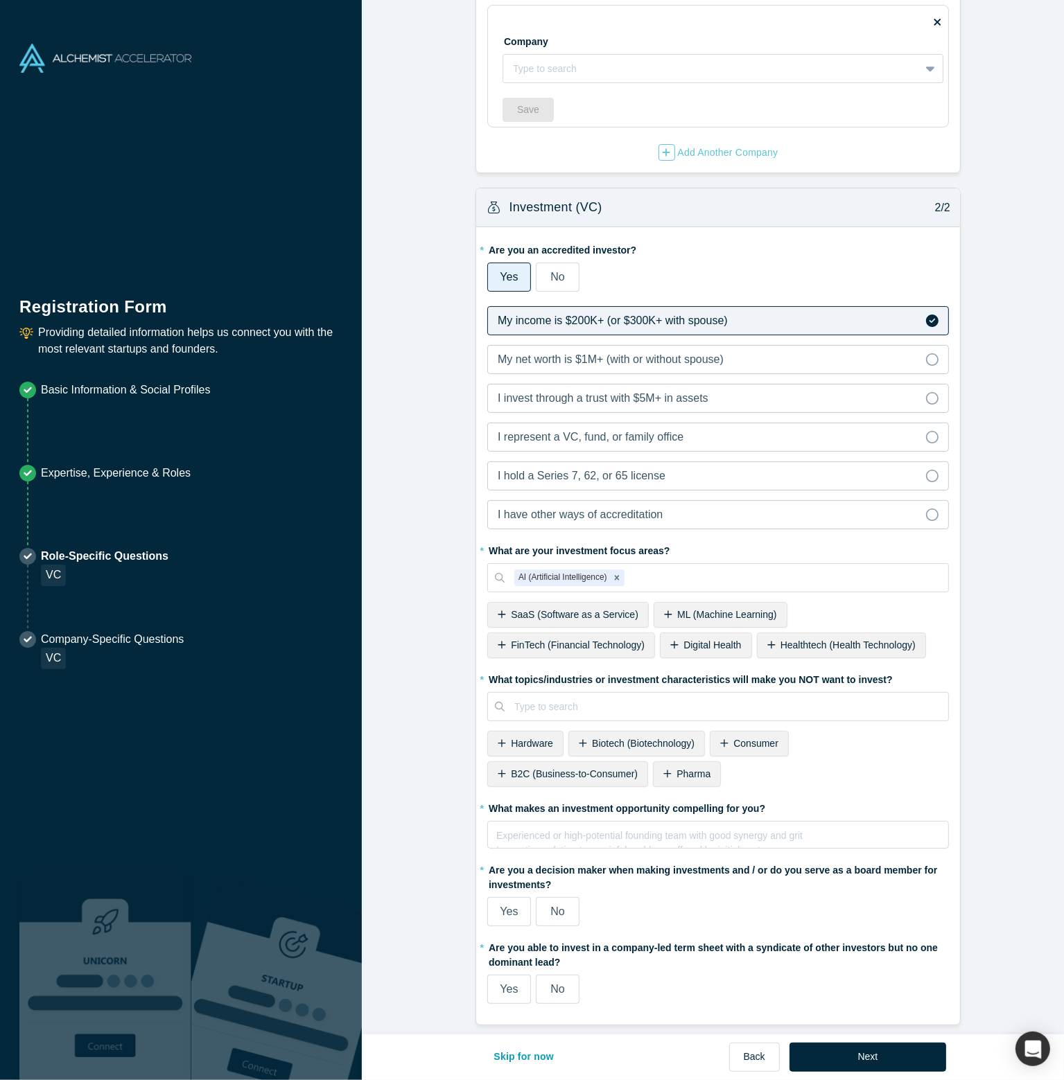
click at [533, 611] on span "SaaS (Software as a Service)" at bounding box center [575, 614] width 128 height 11
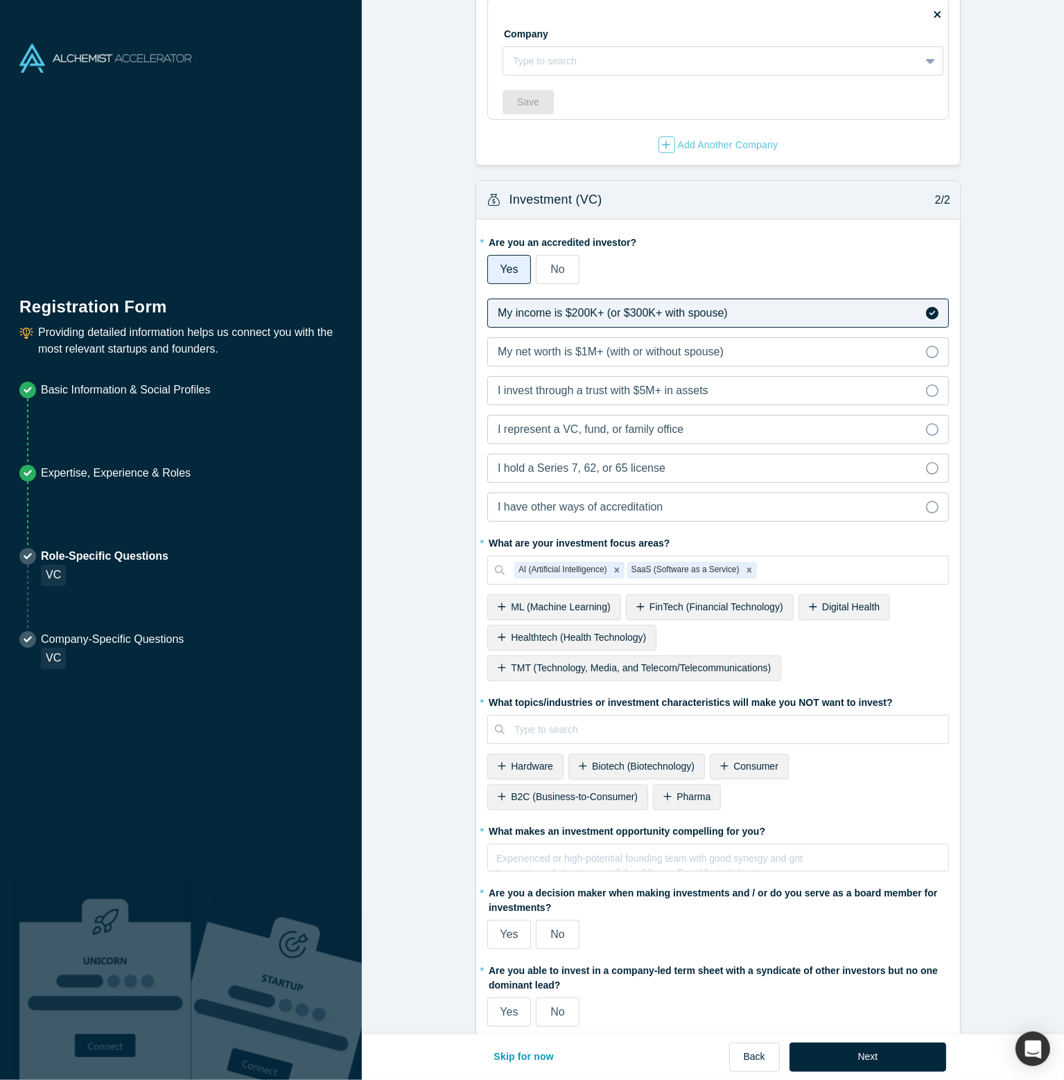
click at [533, 611] on span "ML (Machine Learning)" at bounding box center [560, 607] width 99 height 11
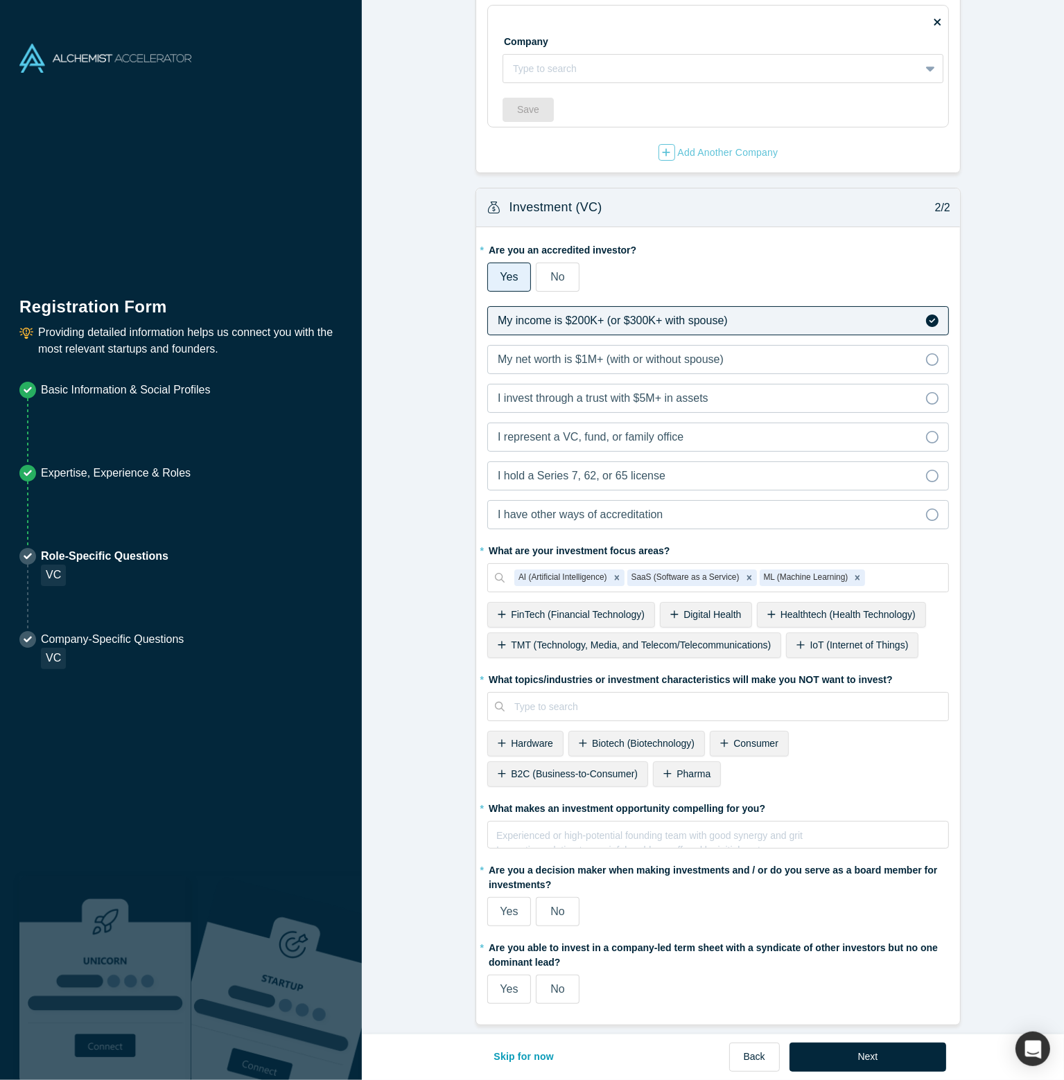
click at [533, 611] on span "FinTech (Financial Technology)" at bounding box center [578, 614] width 134 height 11
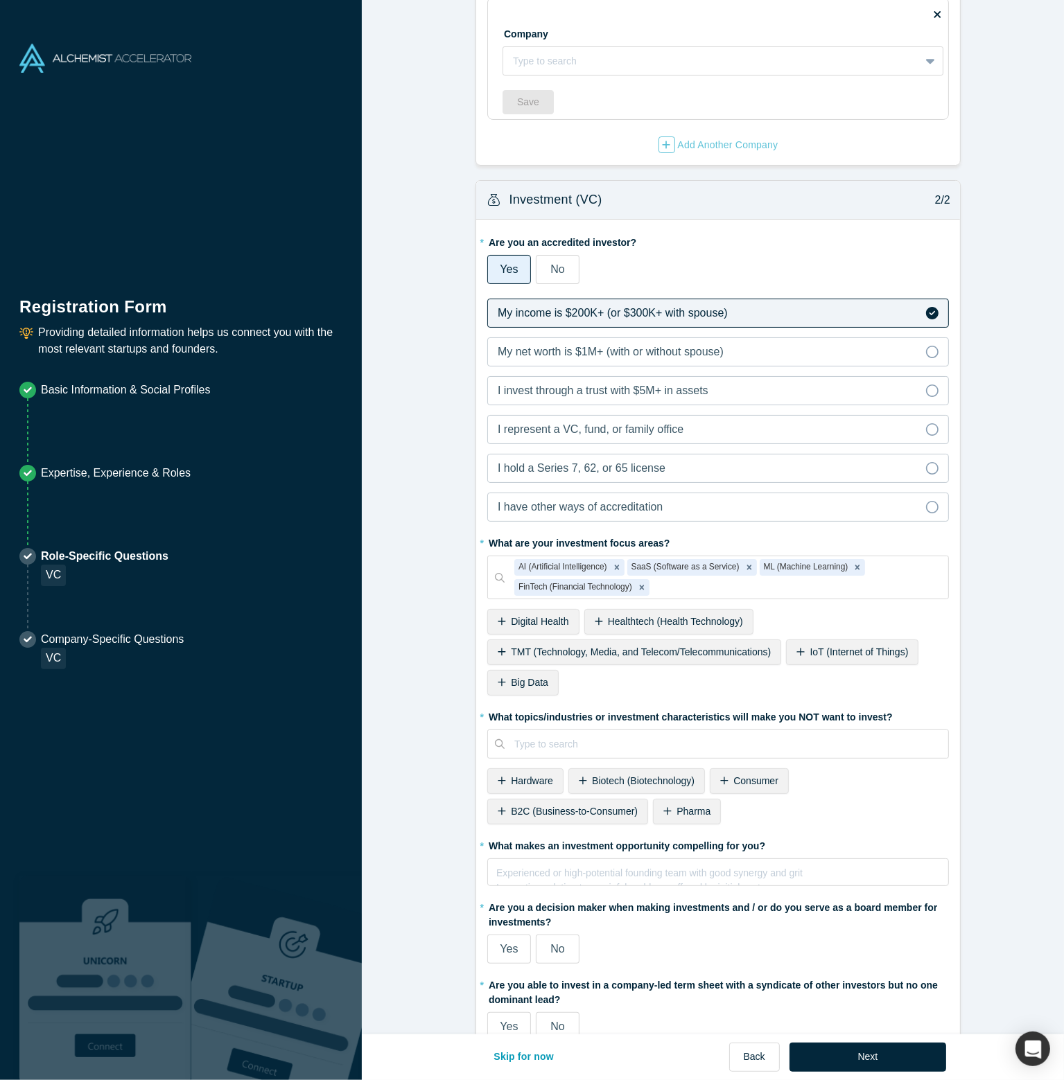
click at [518, 678] on span "Big Data" at bounding box center [529, 682] width 37 height 11
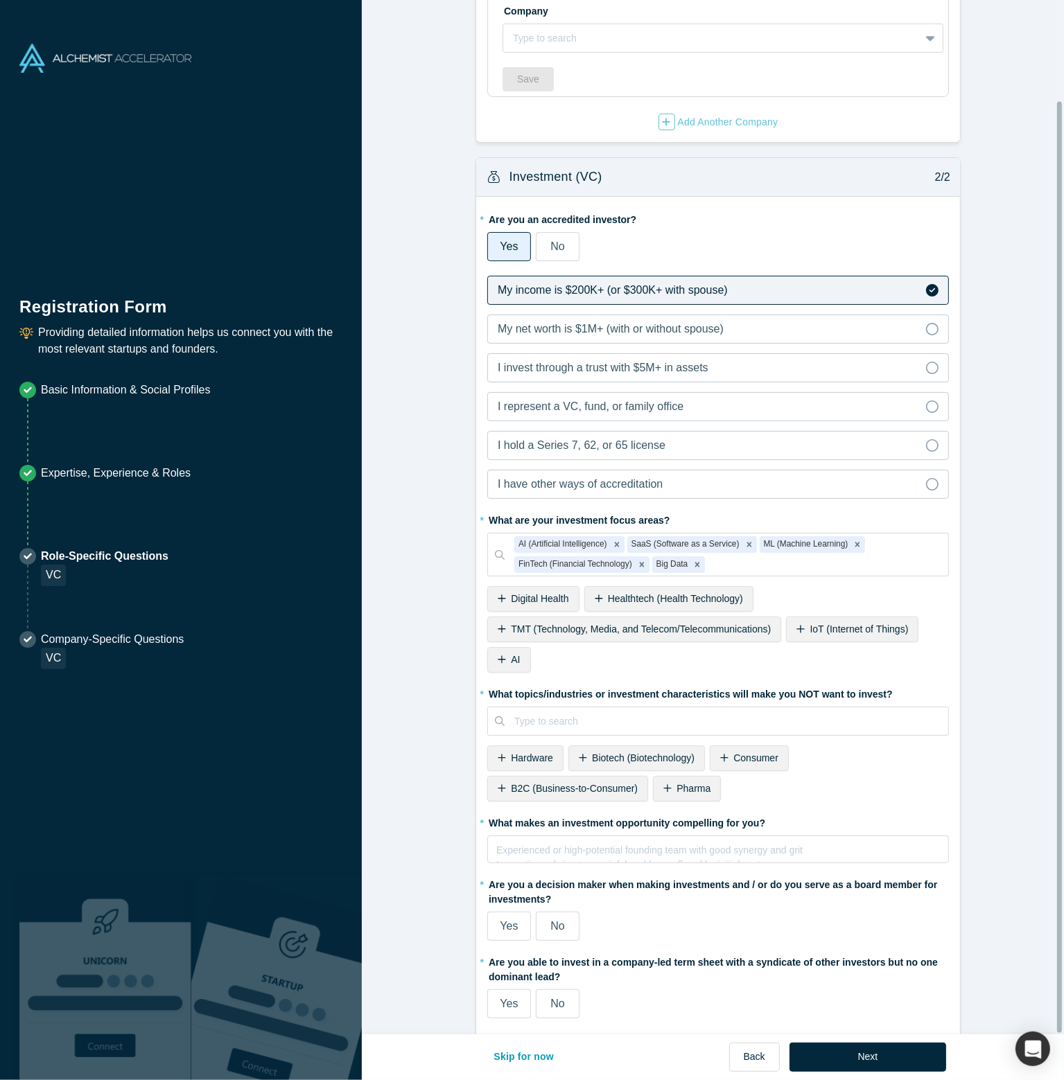
scroll to position [112, 0]
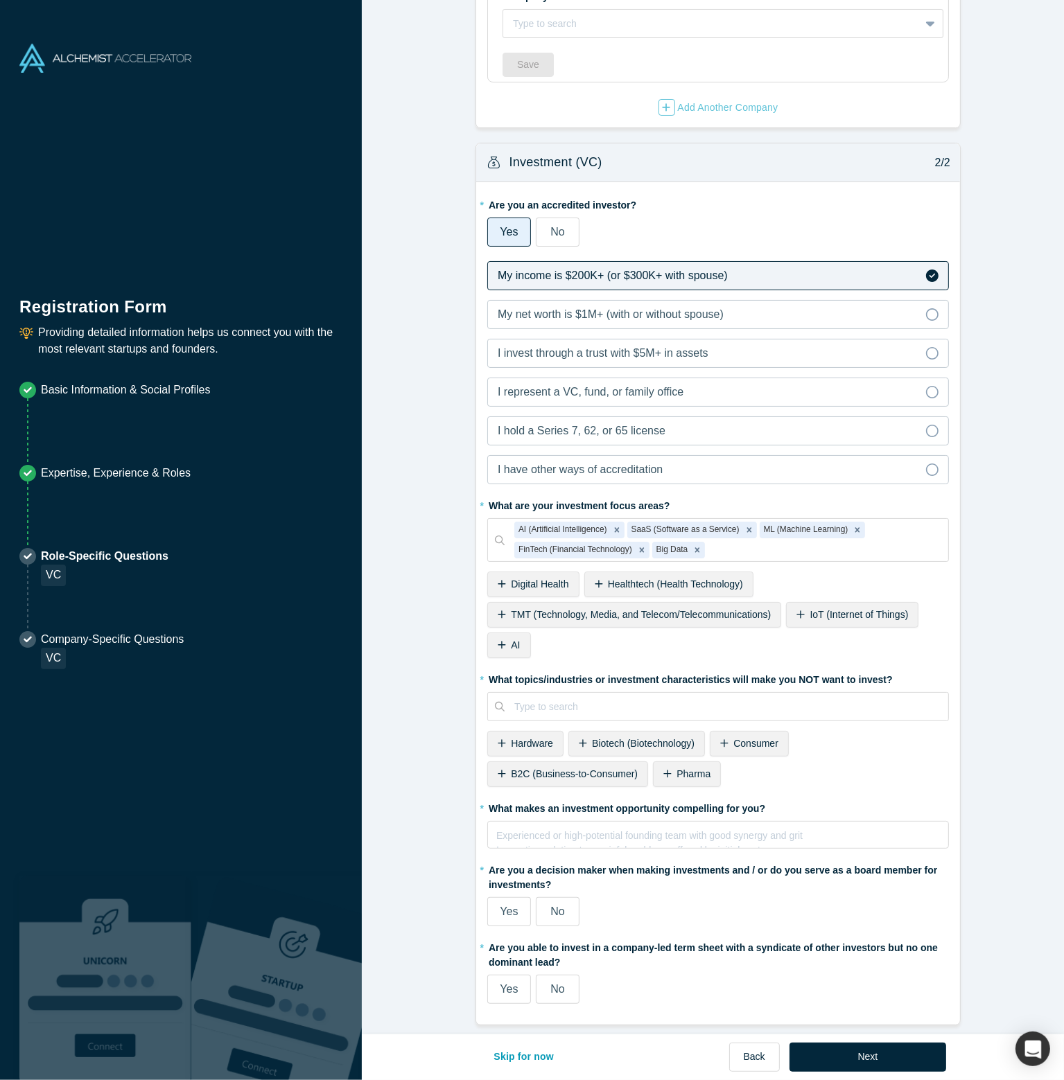
click at [524, 738] on span "Hardware" at bounding box center [532, 743] width 42 height 11
click at [524, 738] on span "Biotech (Biotechnology)" at bounding box center [562, 743] width 103 height 11
click at [524, 738] on span "Consumer" at bounding box center [533, 743] width 45 height 11
click at [680, 738] on span "Pharma" at bounding box center [693, 743] width 34 height 11
click at [758, 738] on span "Life Sciences" at bounding box center [773, 743] width 58 height 11
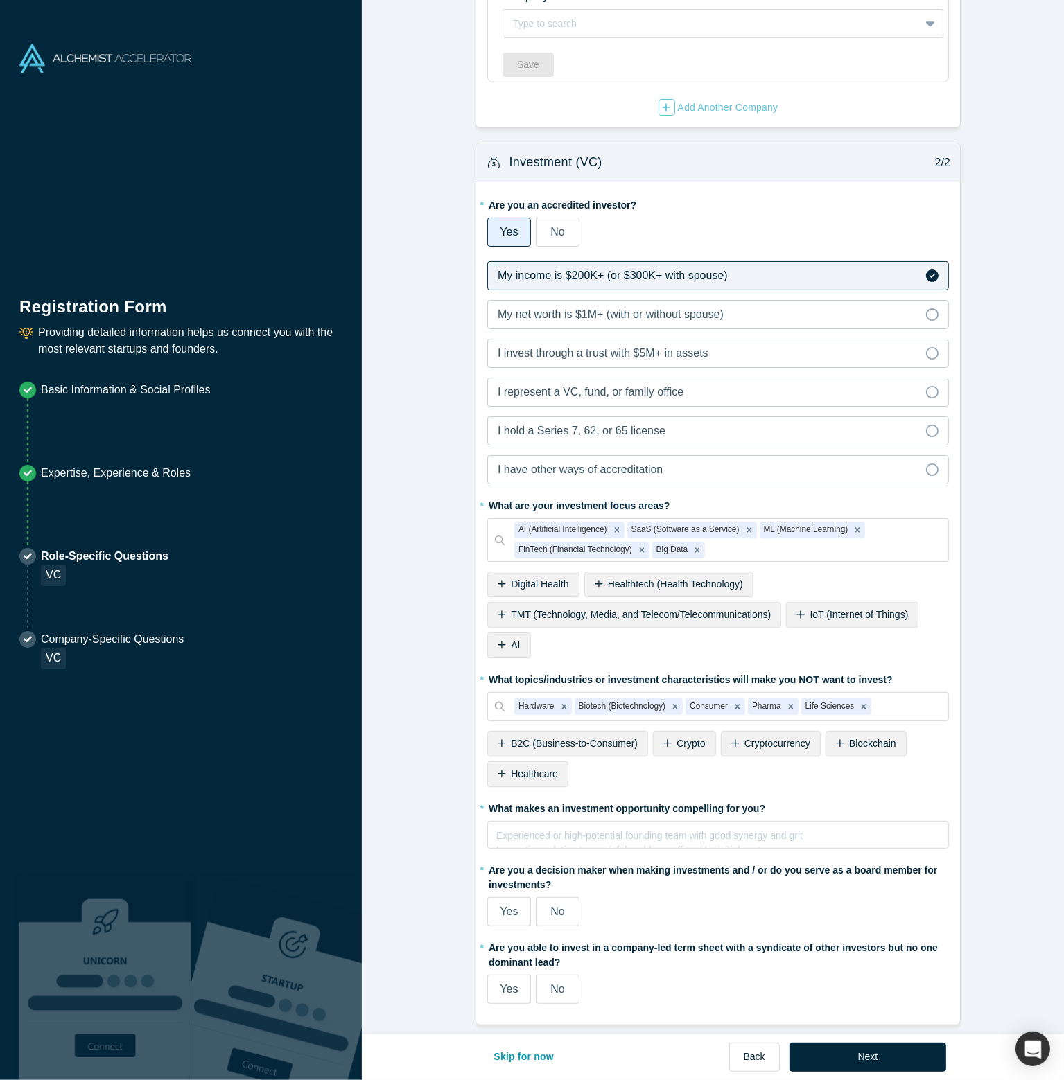
click at [524, 770] on div "Healthcare" at bounding box center [527, 775] width 81 height 26
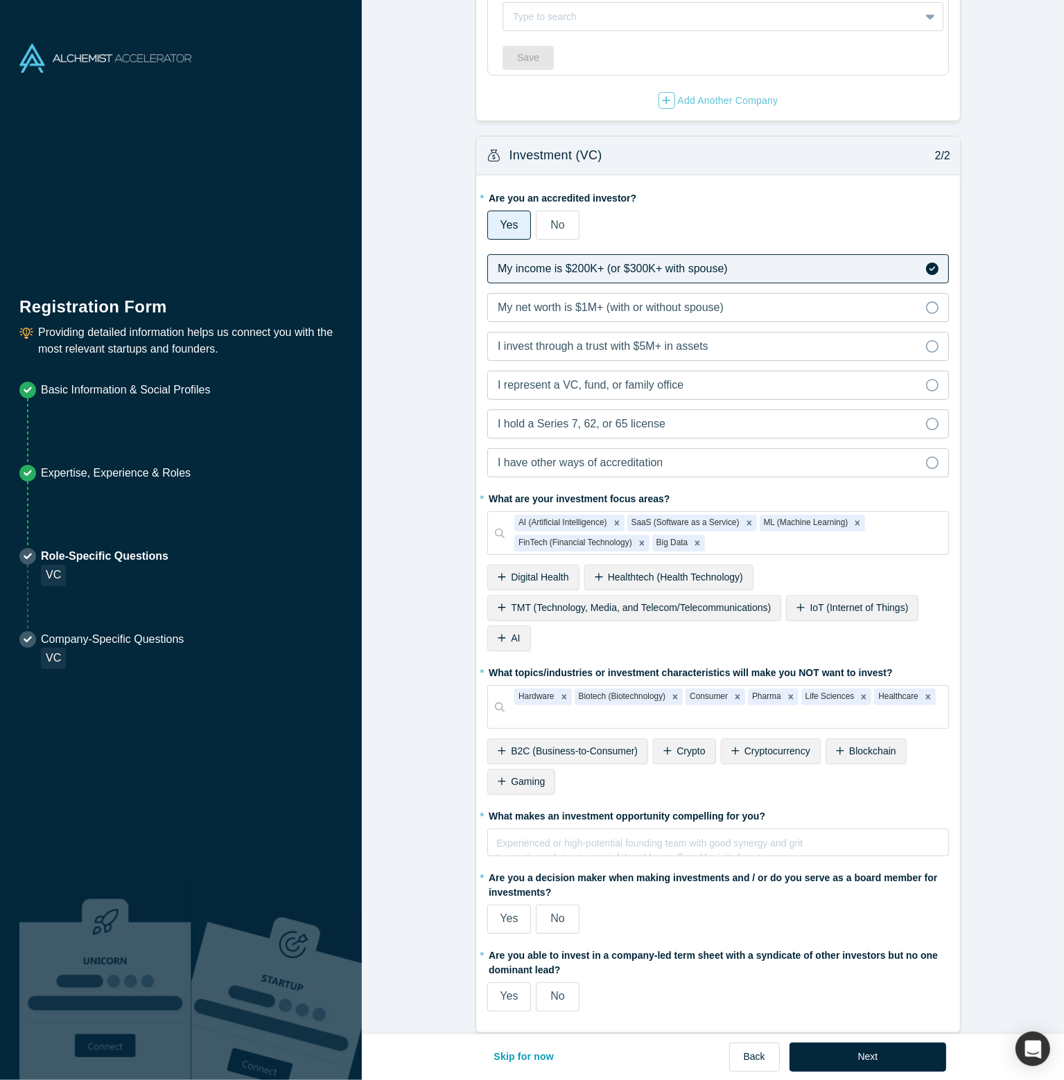
click at [546, 746] on span "B2C (Business-to-Consumer)" at bounding box center [574, 751] width 127 height 11
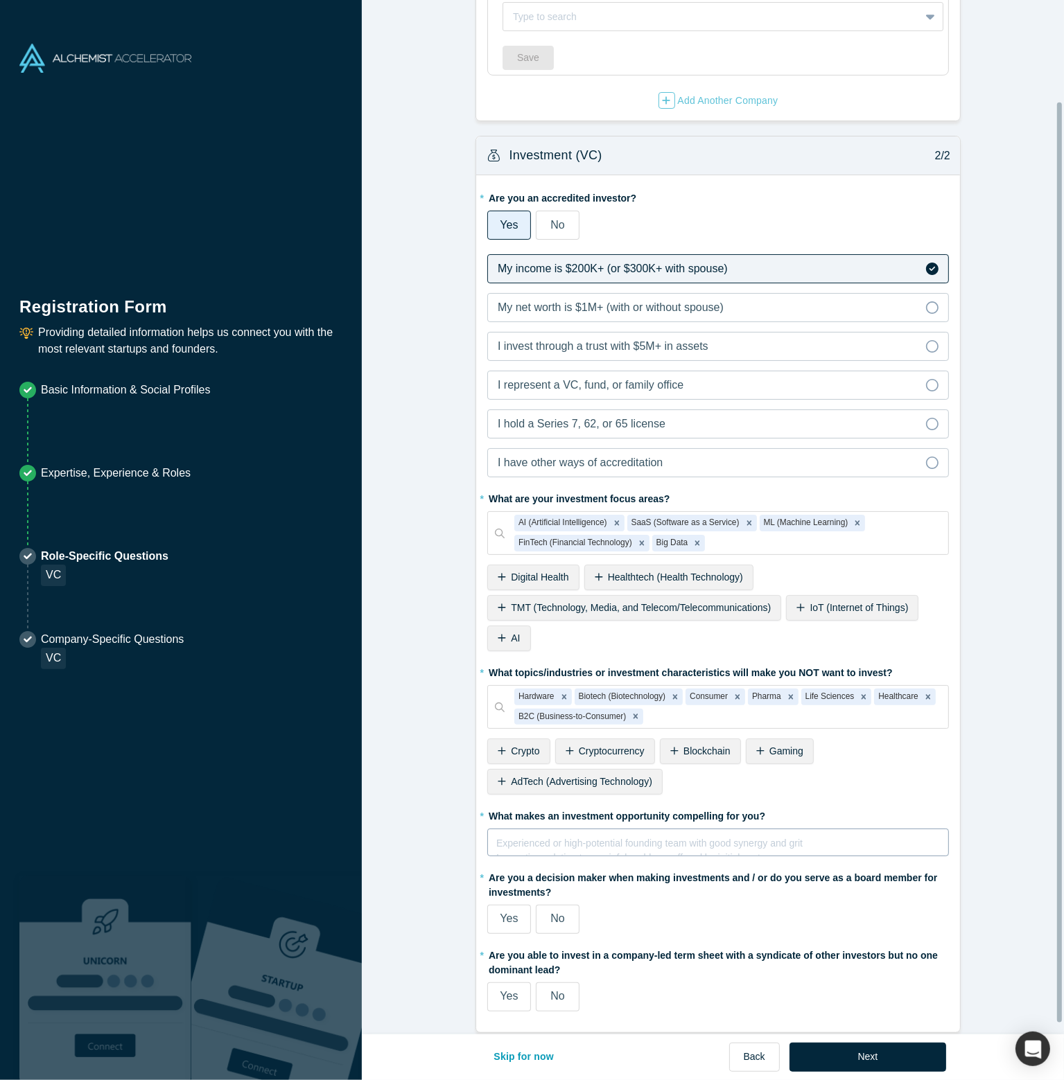
scroll to position [126, 0]
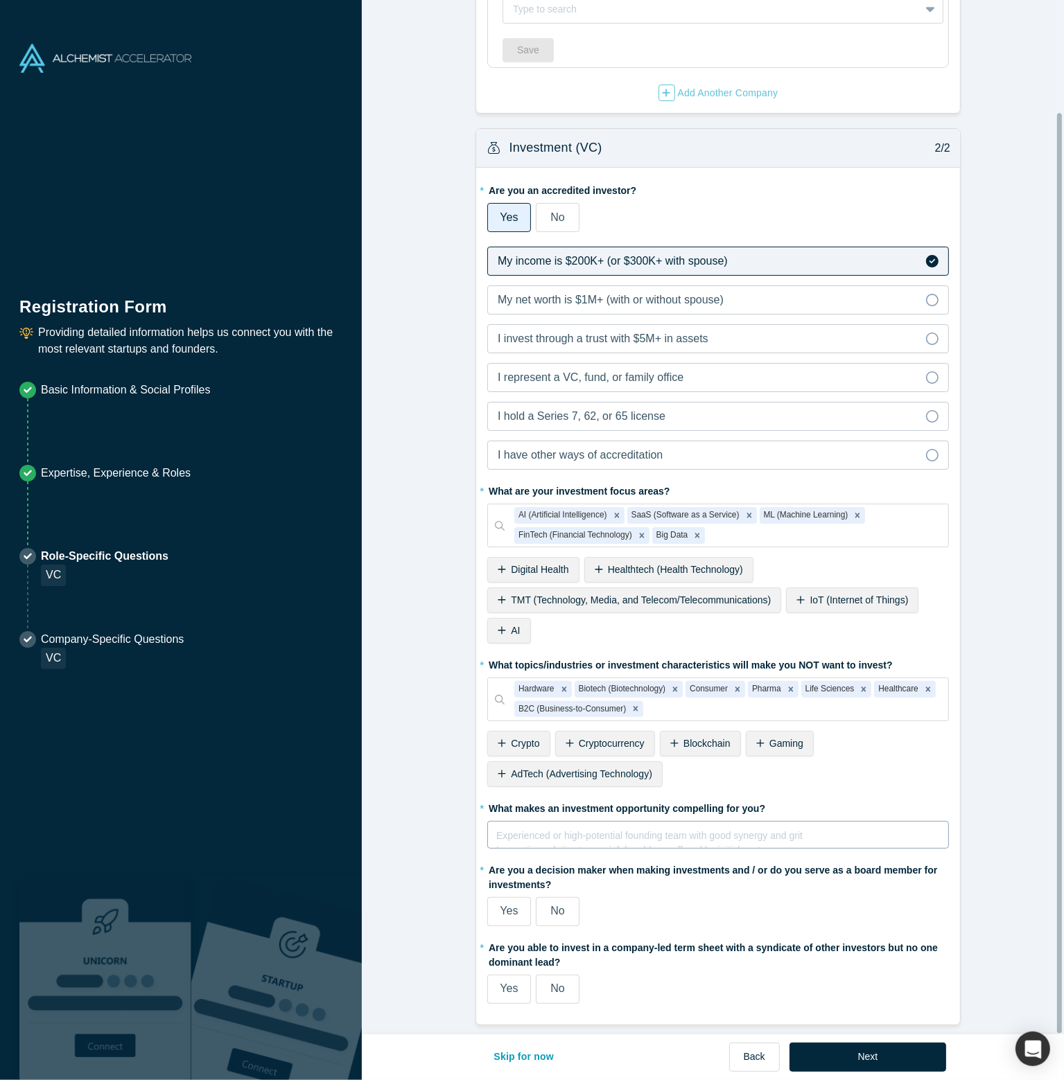
click at [627, 843] on fieldset "* Are you an accredited investor? Yes No My income is $200K+ (or $300K+ with sp…" at bounding box center [718, 596] width 462 height 835
click at [577, 830] on div "Experienced or high-potential founding team with good synergy and grit Innovati…" at bounding box center [718, 840] width 444 height 28
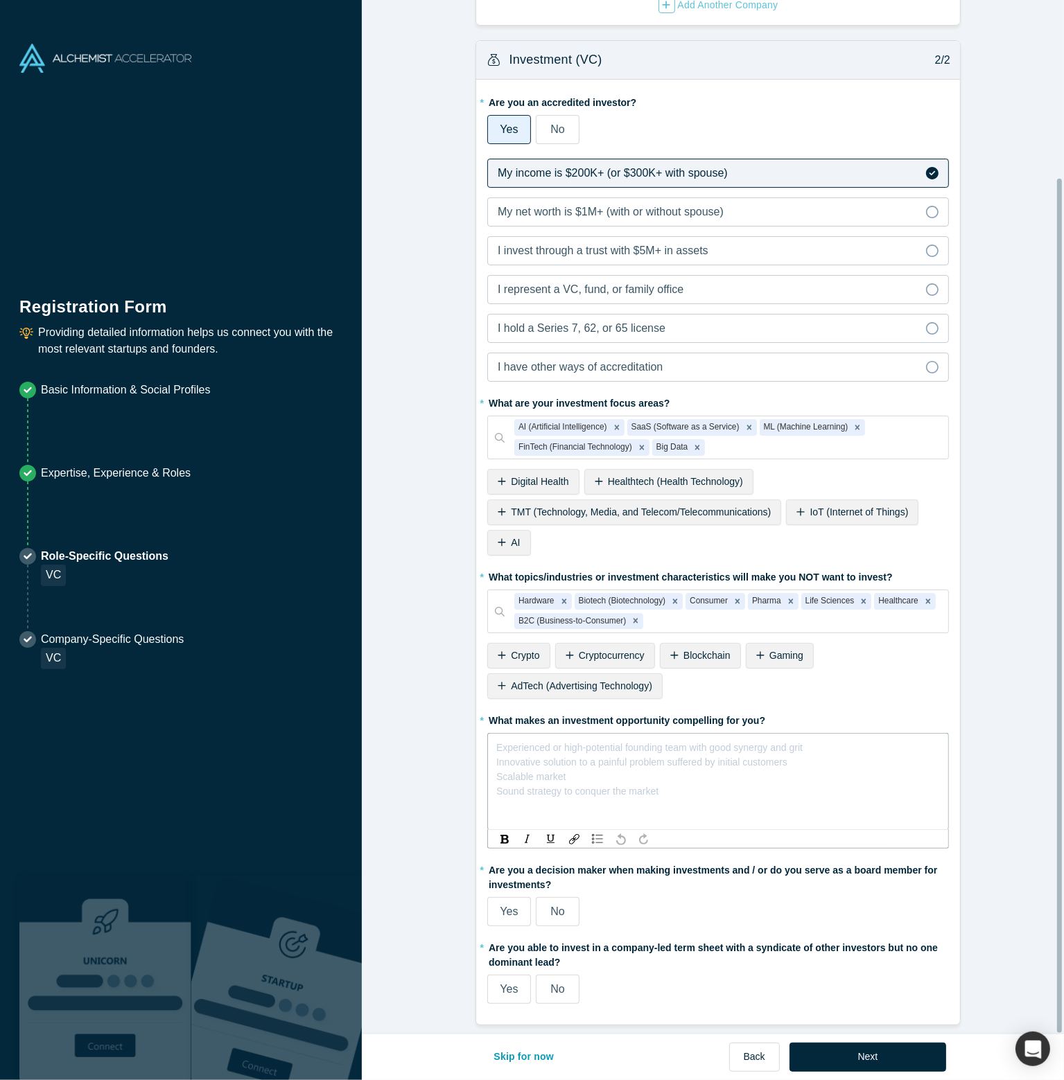
click at [507, 907] on span "Yes" at bounding box center [509, 912] width 18 height 12
click at [0, 0] on input "Yes" at bounding box center [0, 0] width 0 height 0
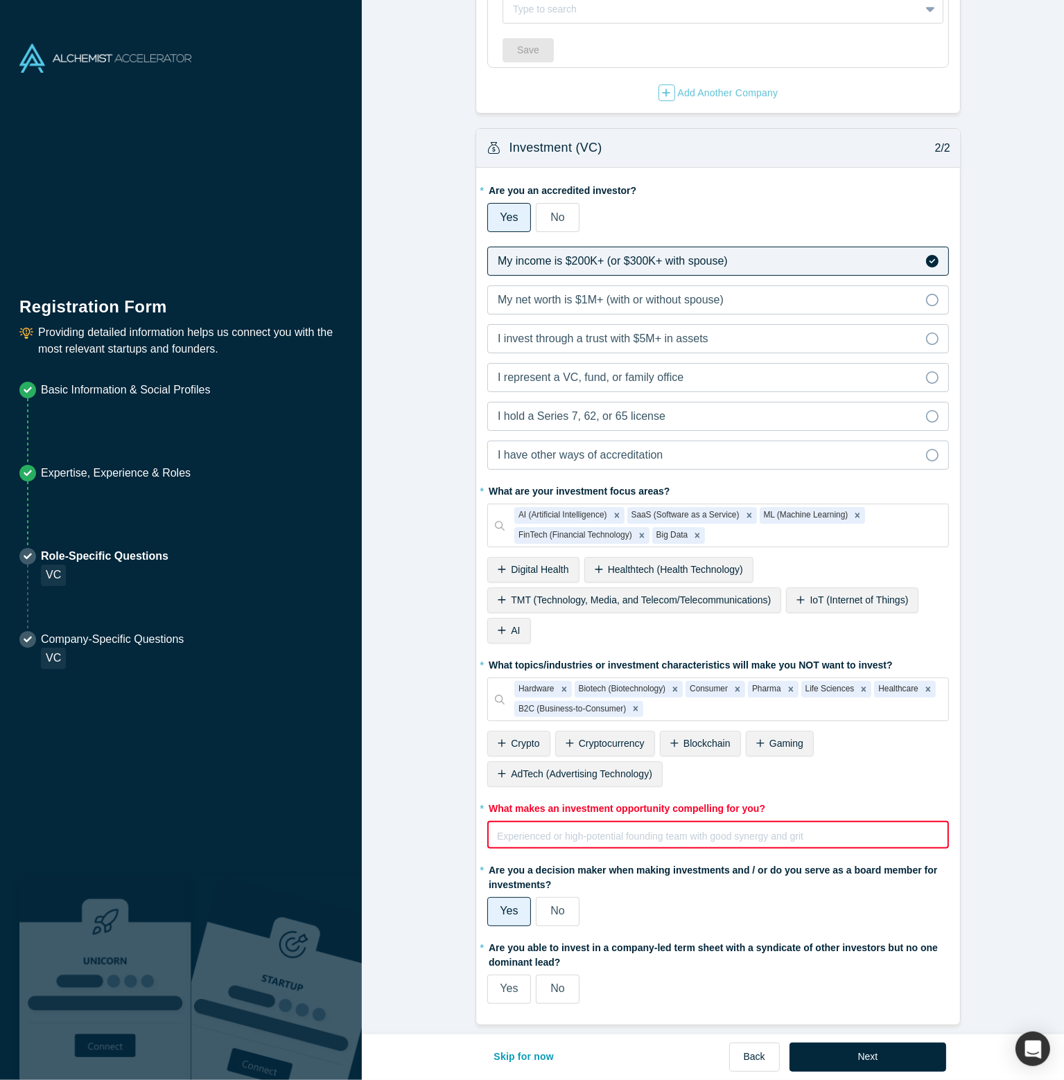
click at [508, 983] on span "Yes" at bounding box center [509, 989] width 18 height 12
click at [0, 0] on input "Yes" at bounding box center [0, 0] width 0 height 0
click at [528, 828] on div "rdw-editor" at bounding box center [718, 834] width 441 height 15
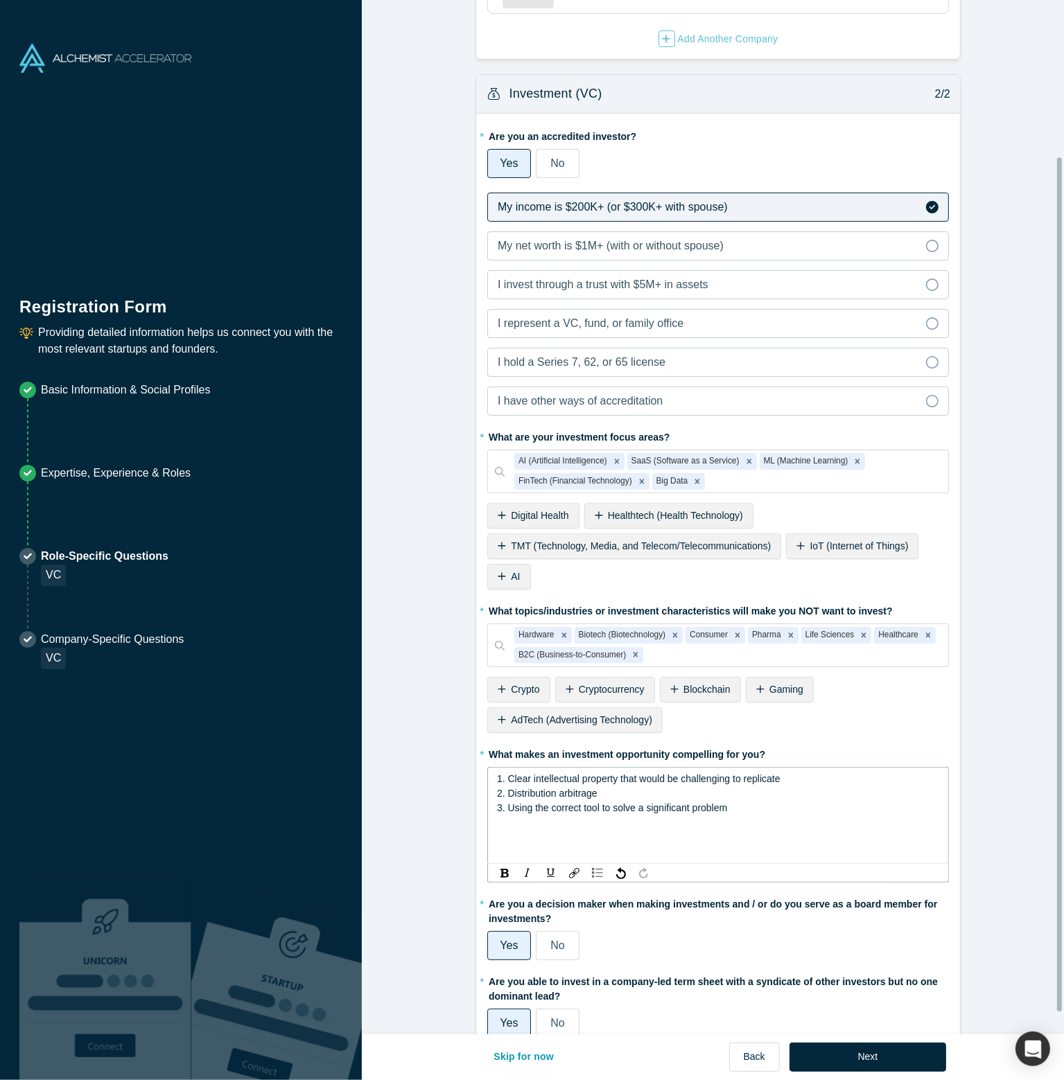
scroll to position [195, 0]
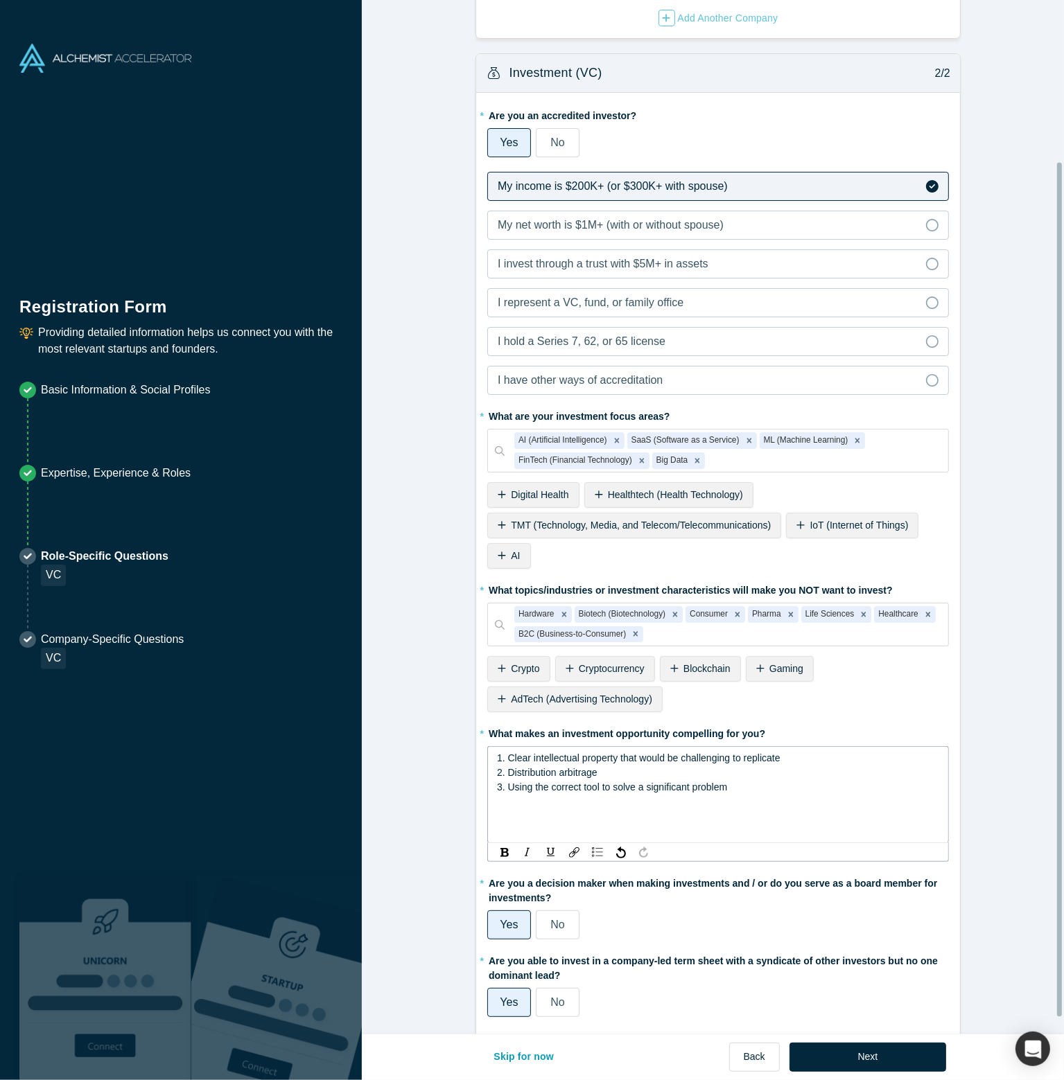
click at [554, 787] on span "3. Using the correct tool to solve a significant problem" at bounding box center [612, 787] width 230 height 11
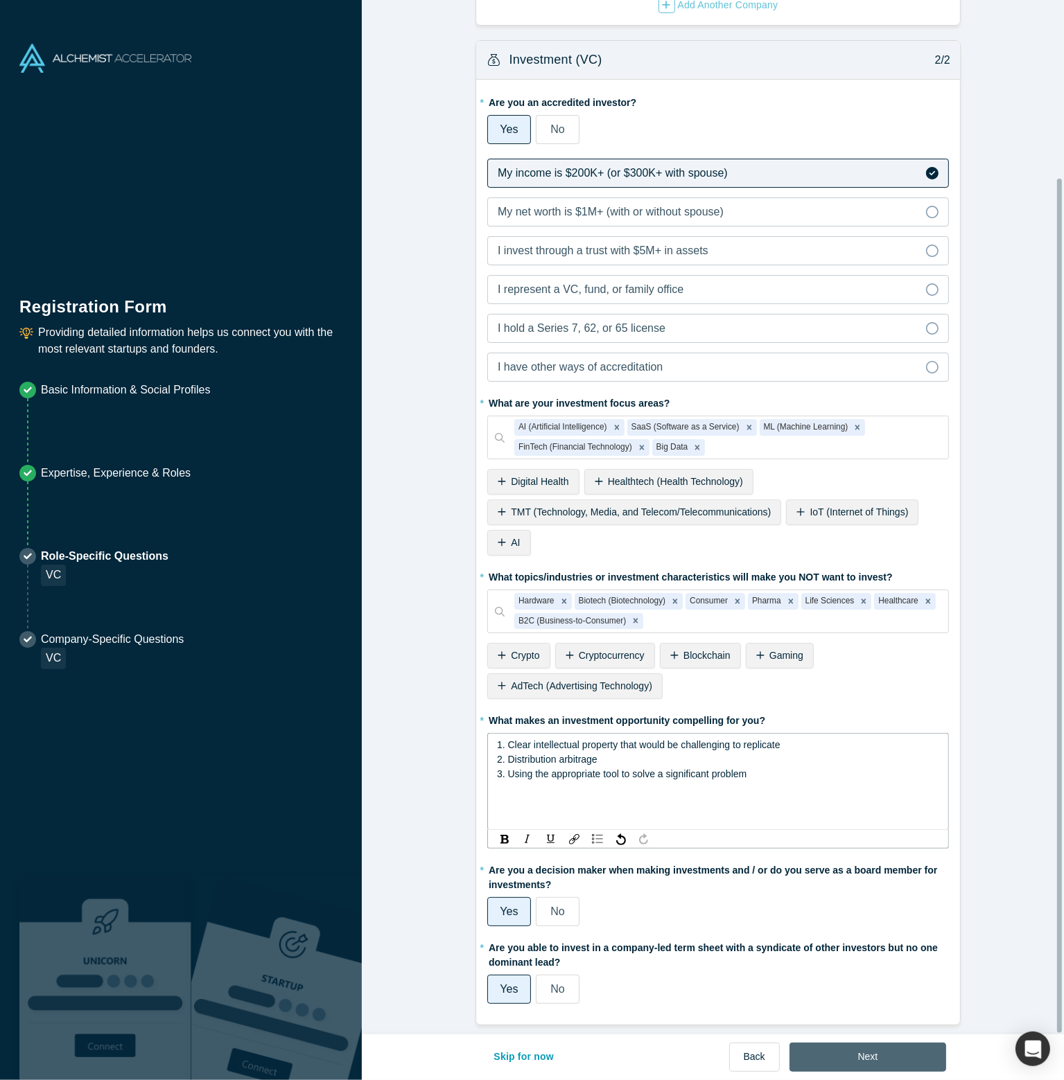
click at [841, 1047] on button "Next" at bounding box center [867, 1057] width 157 height 29
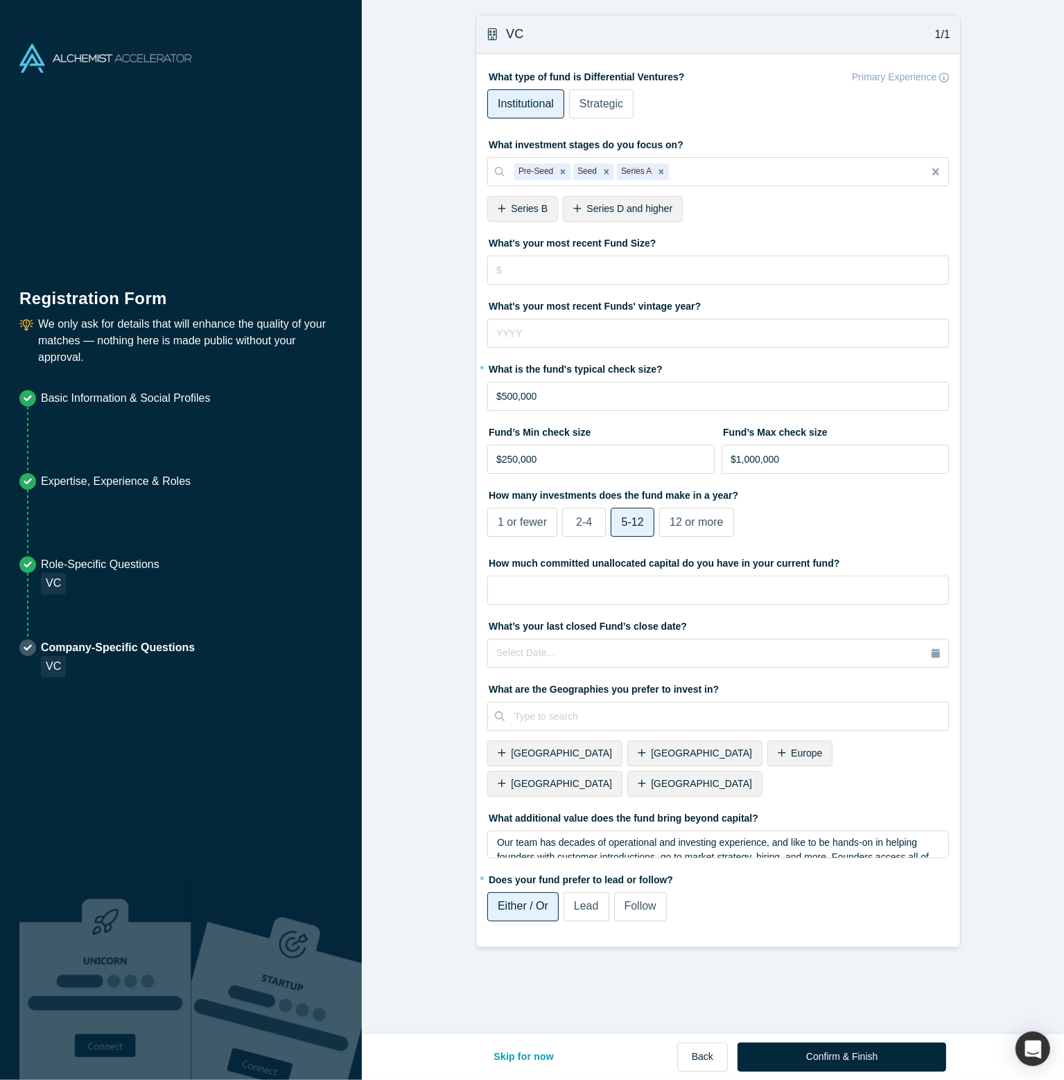
scroll to position [0, 0]
drag, startPoint x: 534, startPoint y: 397, endPoint x: 435, endPoint y: 399, distance: 99.1
click at [435, 399] on form "VC 1/1 What type of fund is Differential Ventures? Primary Experience Instituti…" at bounding box center [718, 482] width 712 height 934
click at [511, 396] on input "$1,500,000" at bounding box center [718, 396] width 462 height 29
type input "$1,250,000"
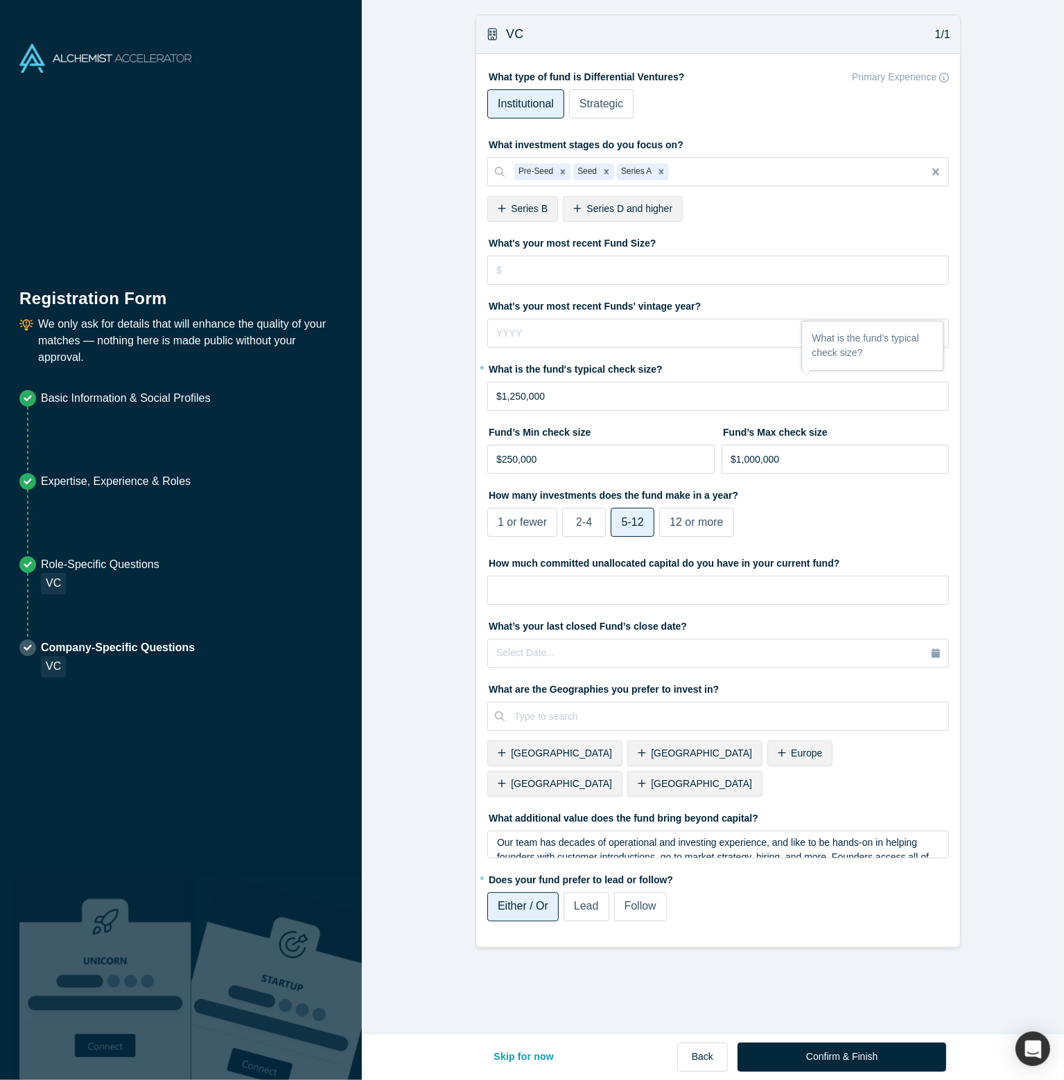
click at [450, 412] on form "VC 1/1 What type of fund is Differential Ventures? Primary Experience Instituti…" at bounding box center [718, 482] width 712 height 934
click at [733, 455] on input "$1,000,000" at bounding box center [834, 459] width 227 height 29
type input "$2,500,000"
click at [400, 443] on form "VC 1/1 What type of fund is Differential Ventures? Primary Experience Instituti…" at bounding box center [718, 482] width 712 height 934
click at [813, 1067] on button "Confirm & Finish" at bounding box center [841, 1057] width 209 height 29
